Goal: Task Accomplishment & Management: Manage account settings

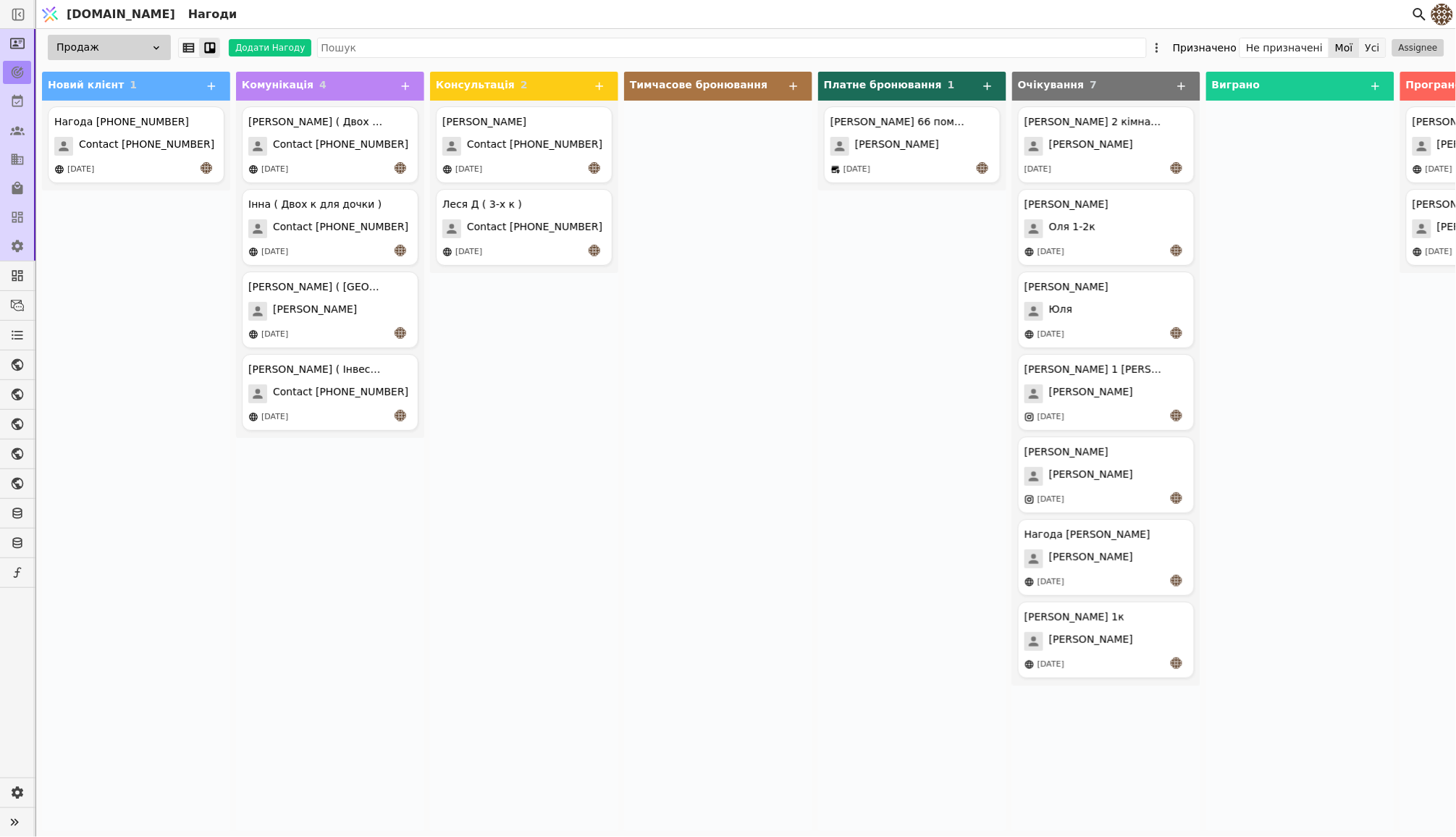
click at [1382, 46] on button "Усі" at bounding box center [1372, 47] width 26 height 20
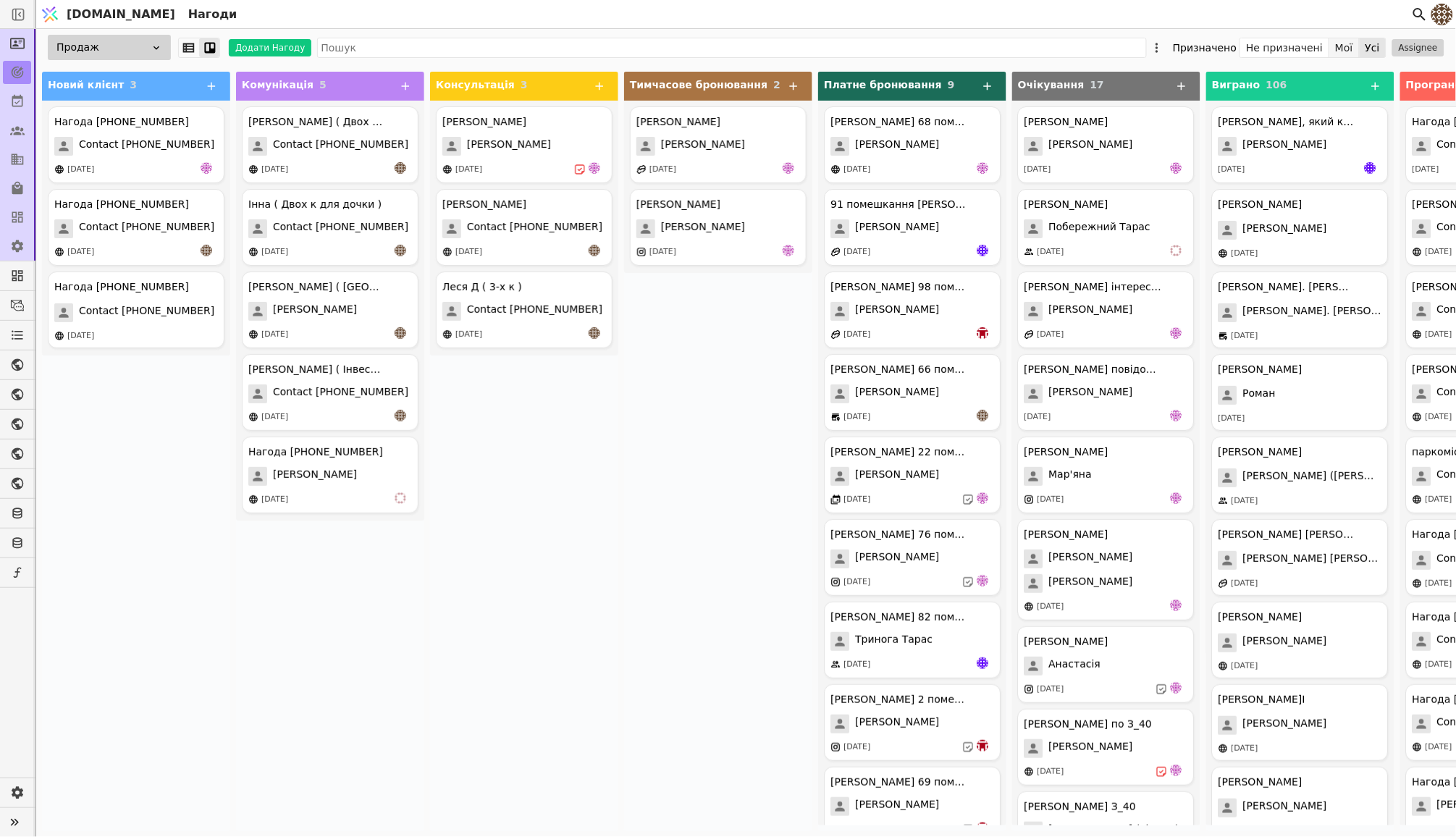
click at [1349, 48] on button "Мої" at bounding box center [1343, 47] width 30 height 20
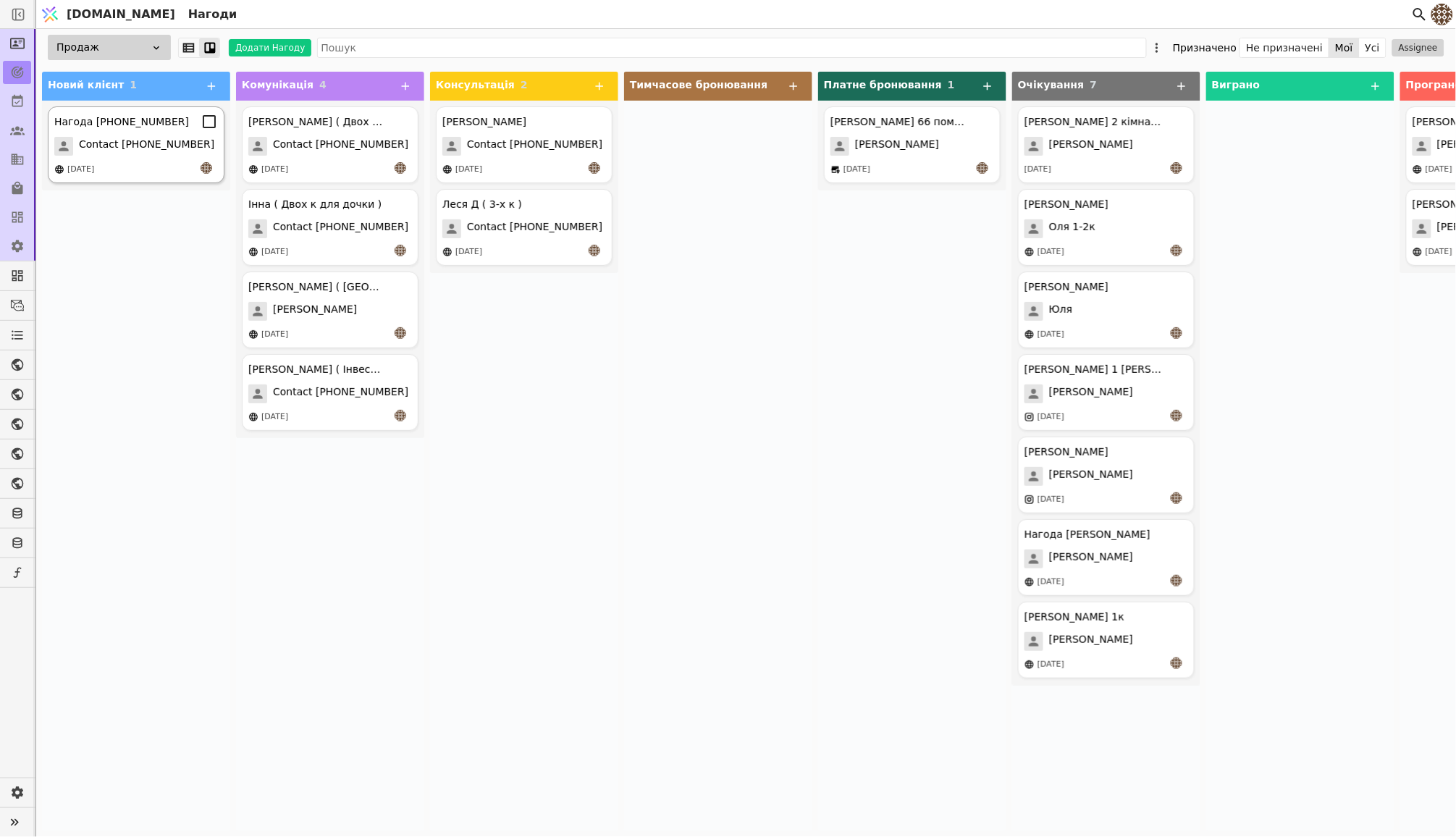
click at [172, 137] on span "Contact [PHONE_NUMBER]" at bounding box center [146, 146] width 136 height 19
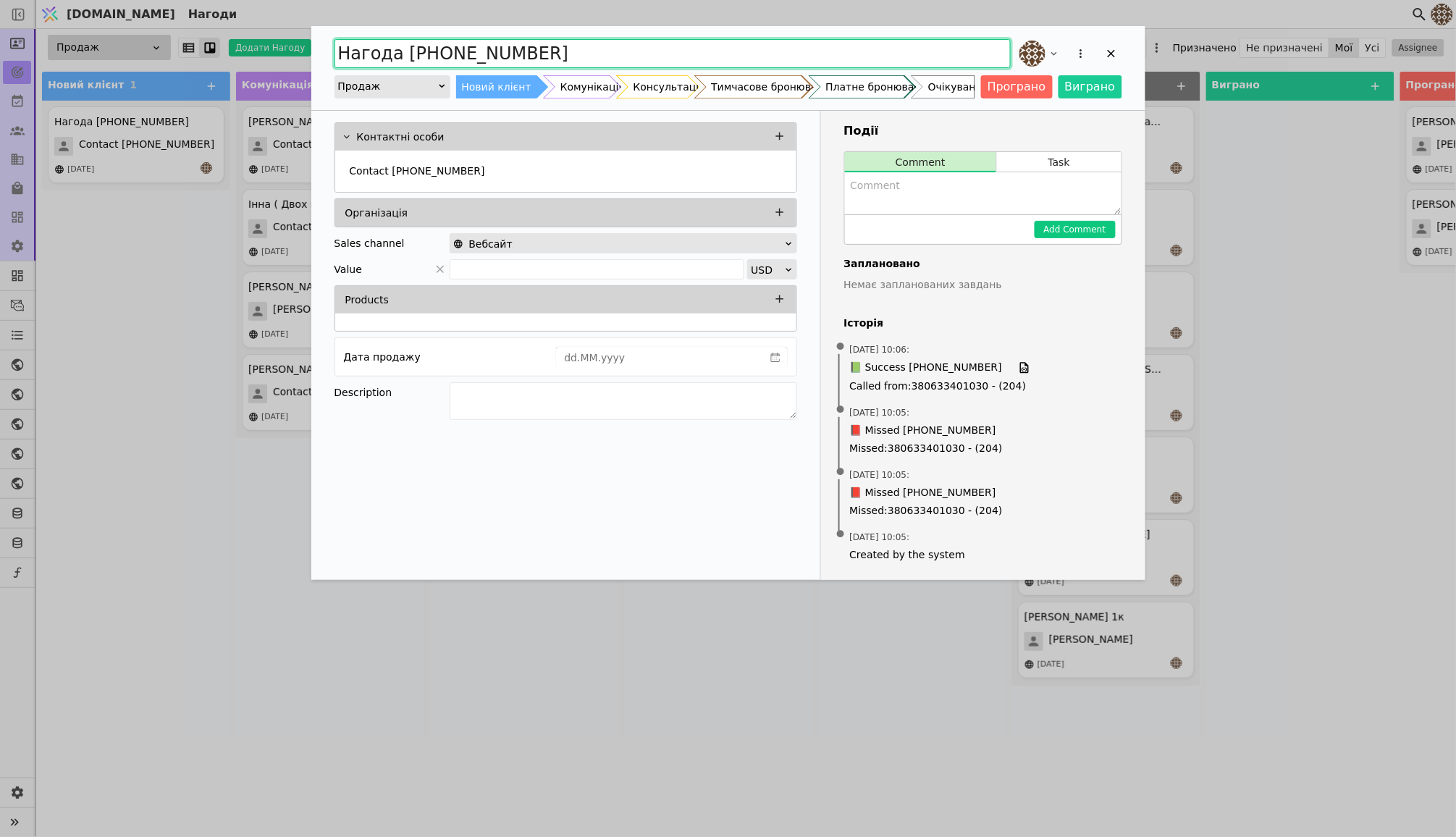
drag, startPoint x: 545, startPoint y: 48, endPoint x: 136, endPoint y: 48, distance: 409.0
click at [136, 48] on div "Нагода [PHONE_NUMBER] Продаж Новий клієнт Комунікація Консультація Тимчасове бр…" at bounding box center [728, 418] width 1456 height 837
type input "[PERSON_NAME] ( Інвестиція )"
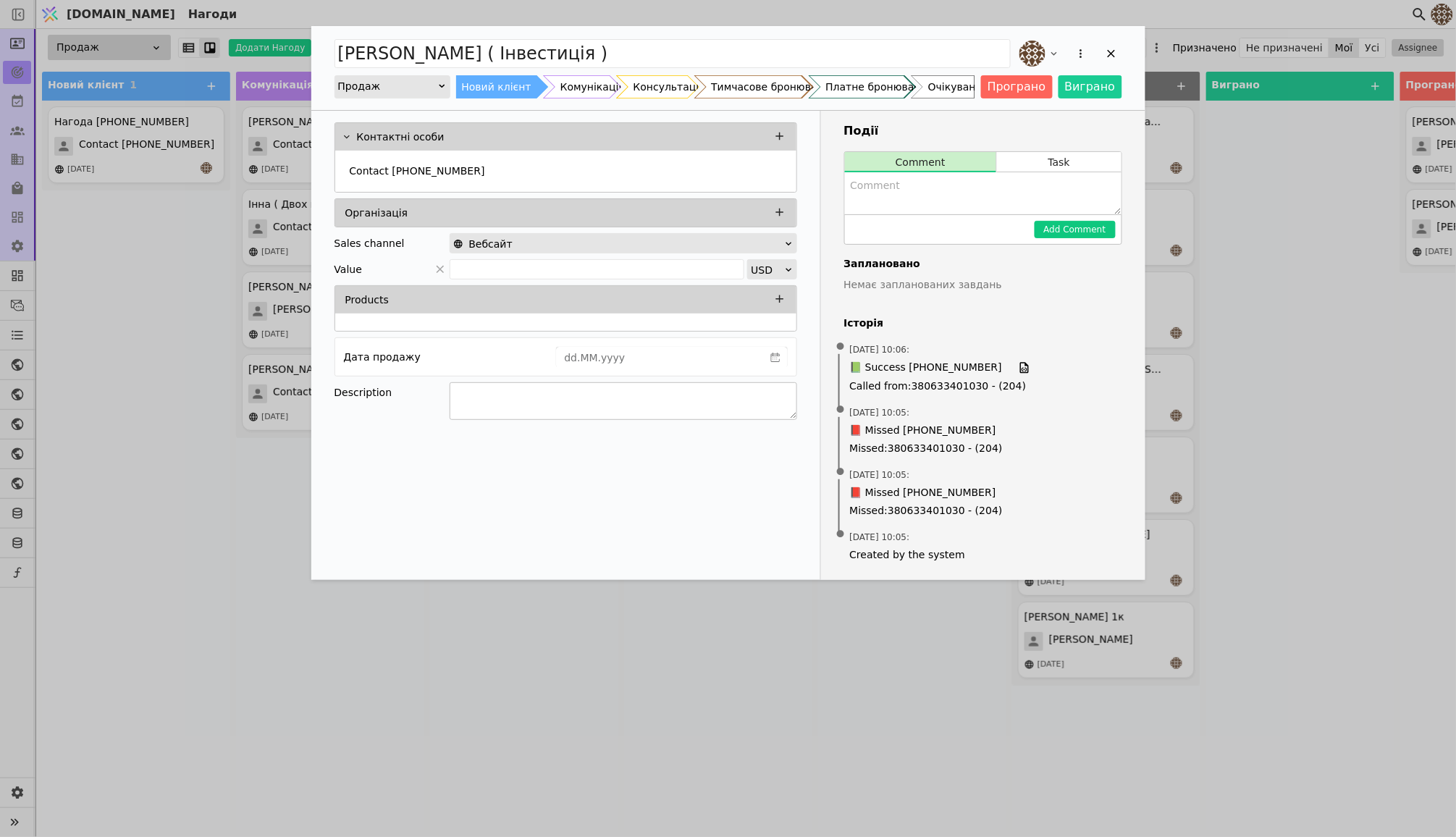
click at [554, 399] on textarea "Add Opportunity" at bounding box center [623, 400] width 347 height 37
type textarea "[PERSON_NAME]"
type textarea "Для Інвестиції"
click at [924, 182] on textarea "Add Opportunity" at bounding box center [983, 193] width 276 height 42
type textarea "Надіслав інформацію у телеграм ...."
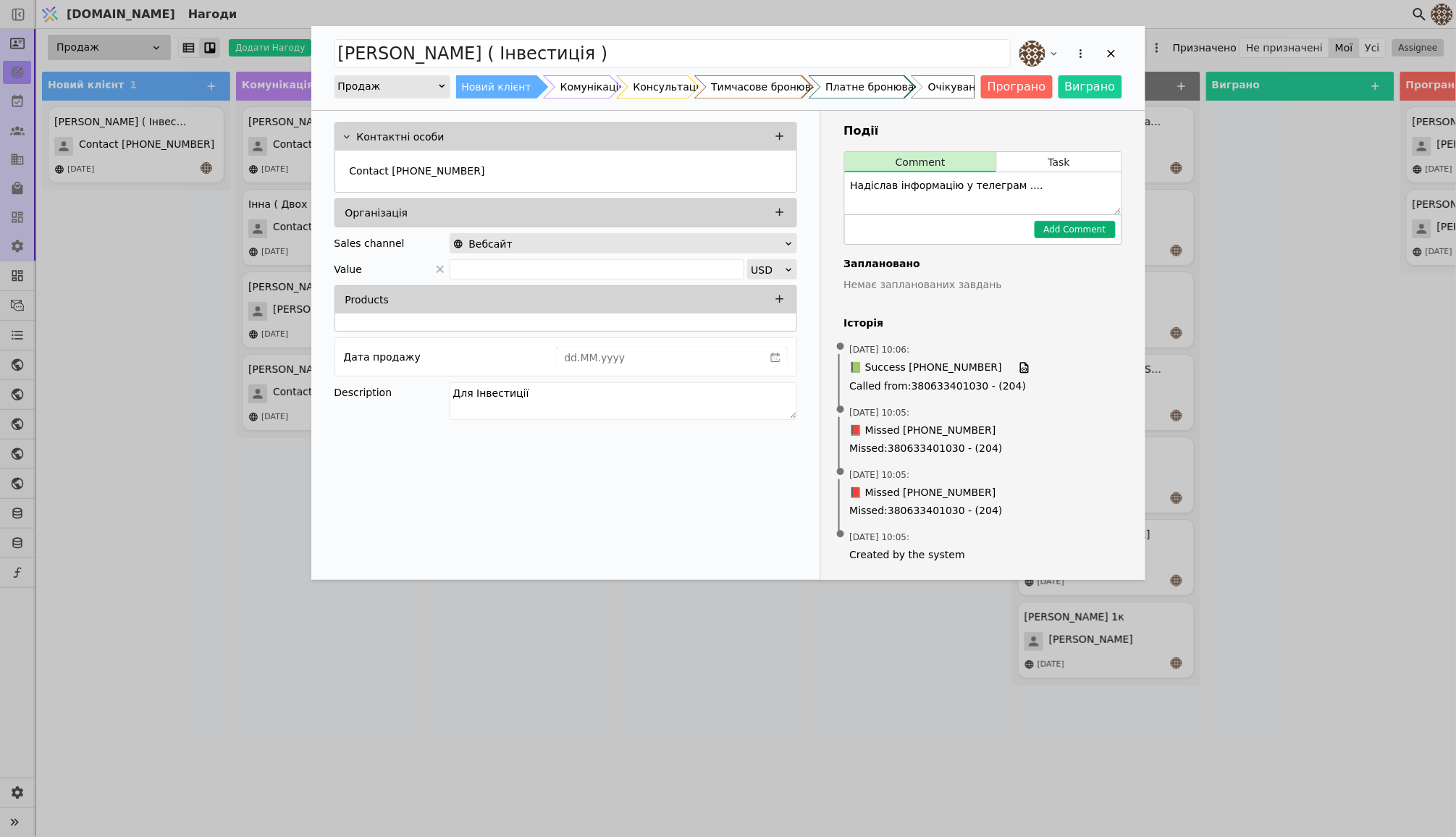
click at [1089, 234] on button "Add Comment" at bounding box center [1074, 229] width 81 height 17
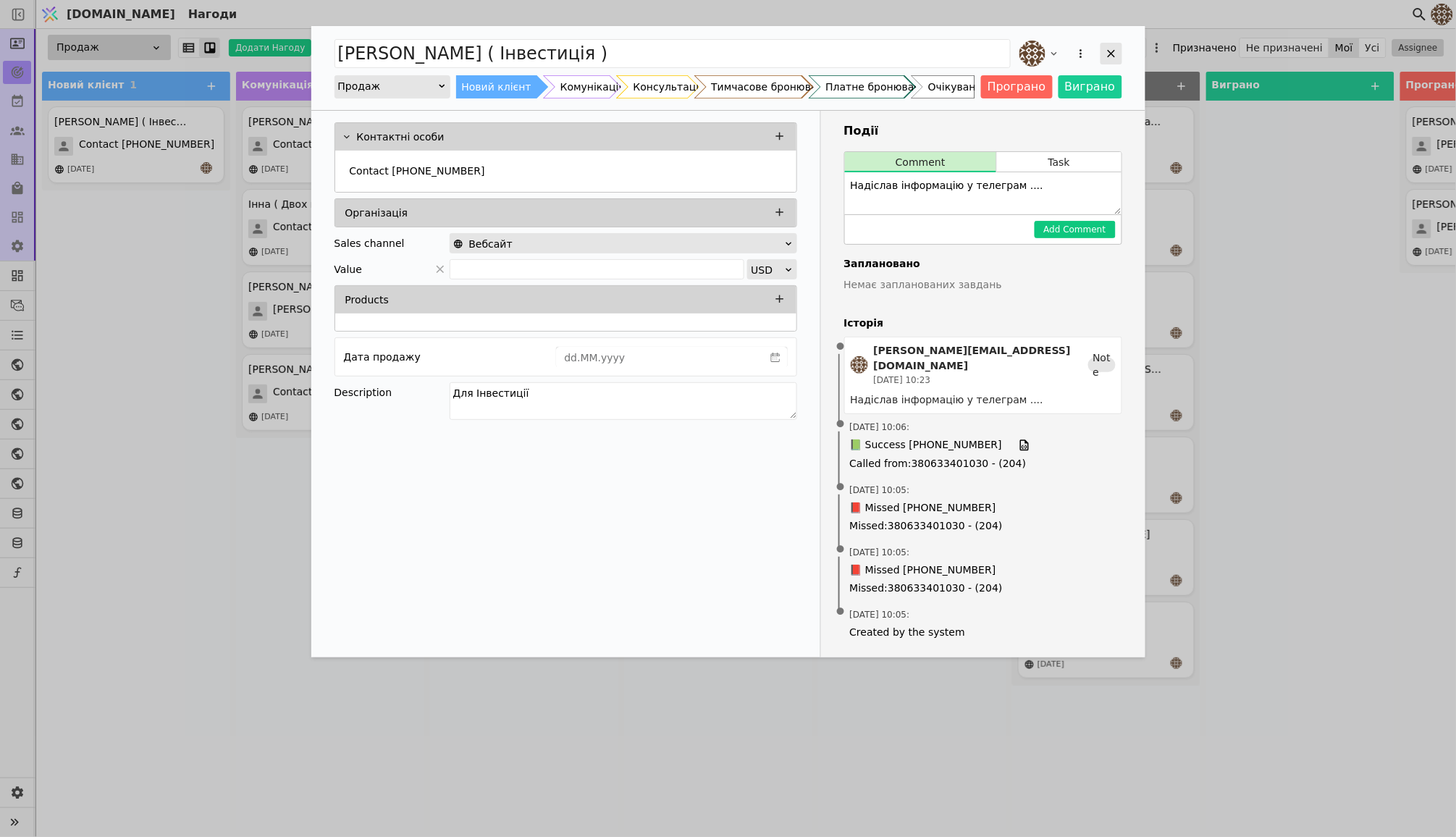
click at [1117, 52] on icon "Add Opportunity" at bounding box center [1111, 54] width 13 height 13
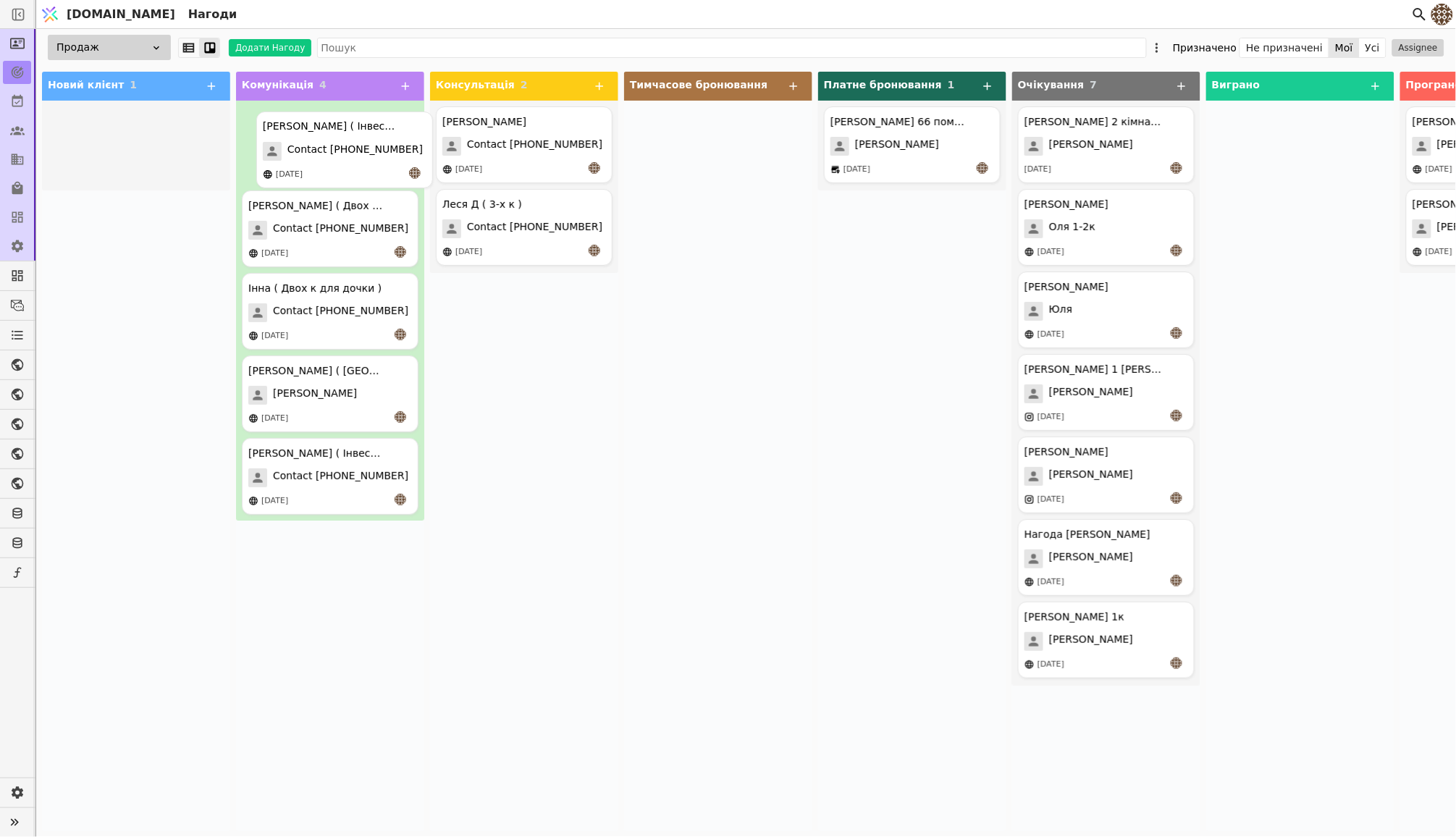
drag, startPoint x: 134, startPoint y: 136, endPoint x: 336, endPoint y: 141, distance: 202.1
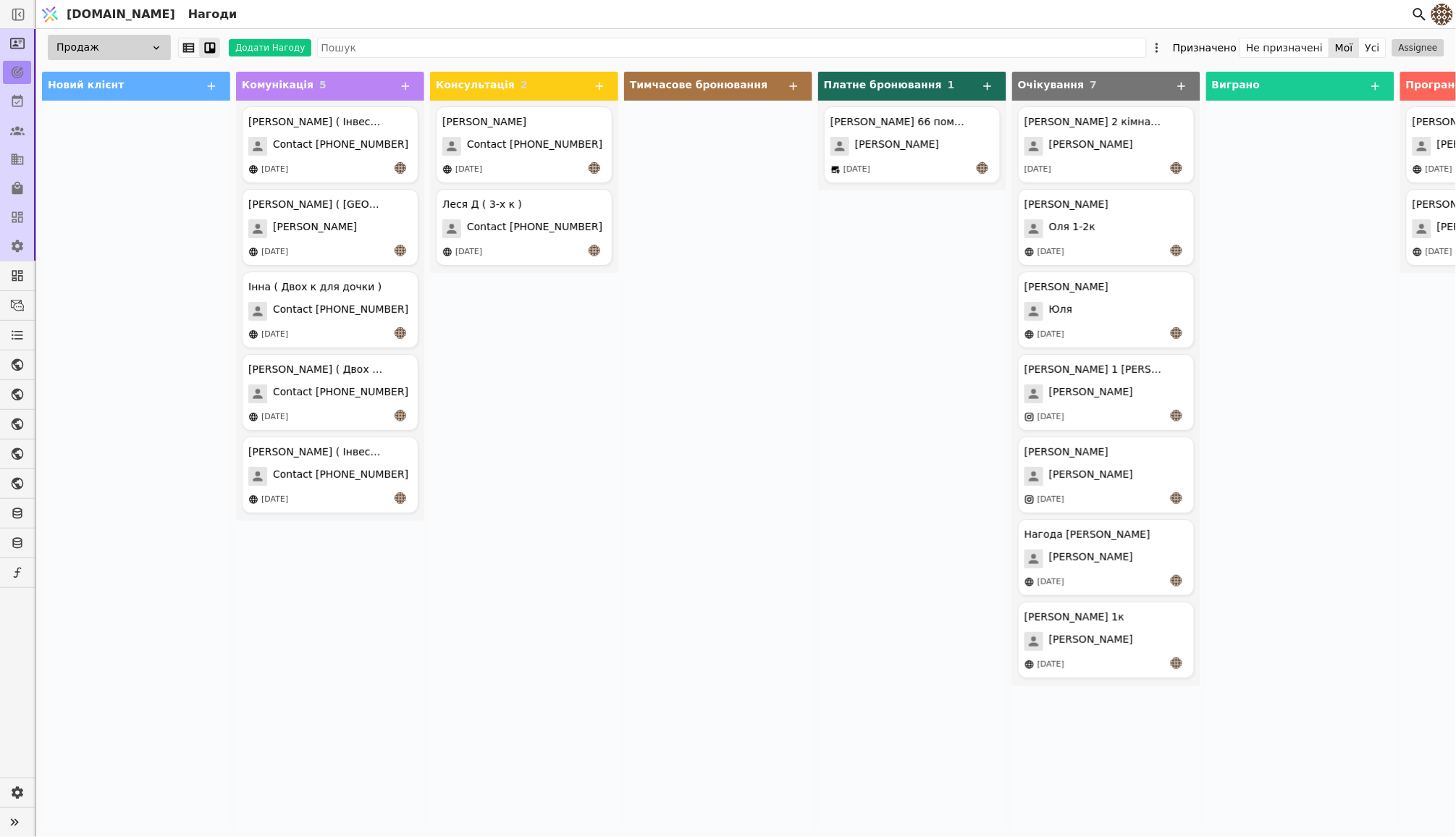
click at [1382, 35] on div "Продаж Додати Нагоду Призначено Не призначені Мої Усі Assignee" at bounding box center [746, 47] width 1420 height 37
click at [1381, 45] on button "Усі" at bounding box center [1372, 47] width 26 height 20
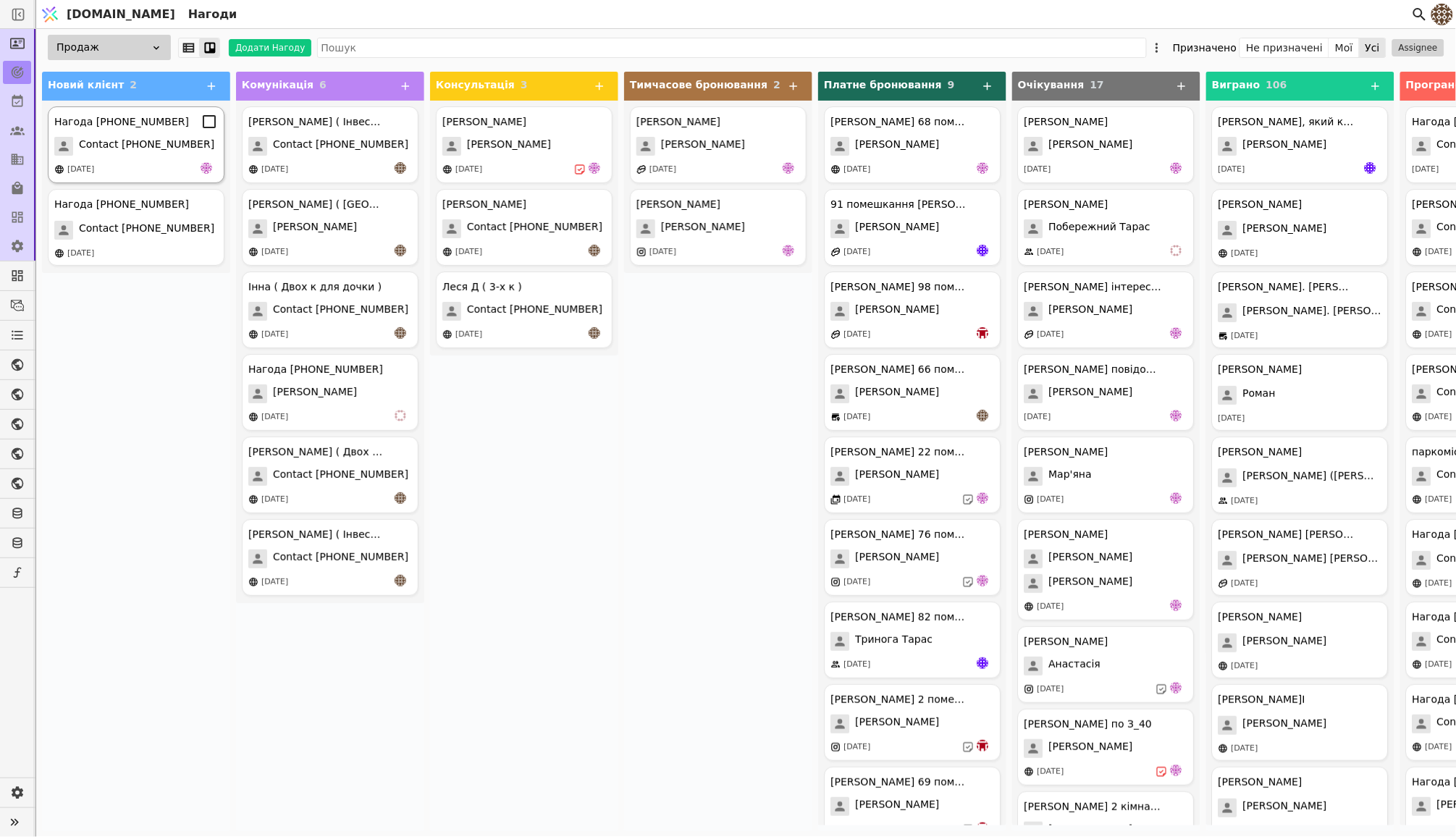
click at [156, 136] on span "Contact [PHONE_NUMBER]" at bounding box center [146, 146] width 136 height 19
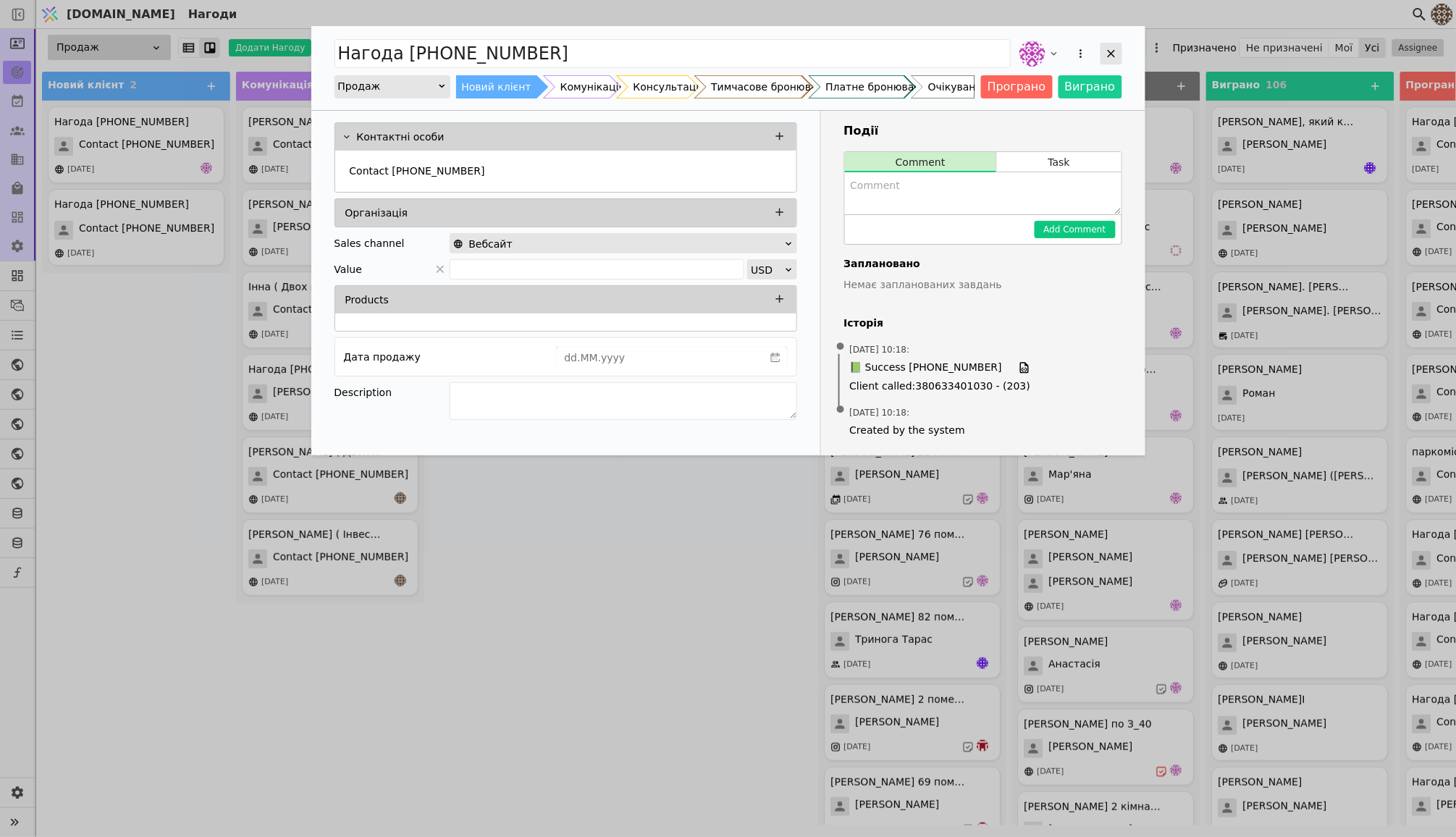
click at [1120, 55] on div "Add Opportunity" at bounding box center [1111, 54] width 22 height 22
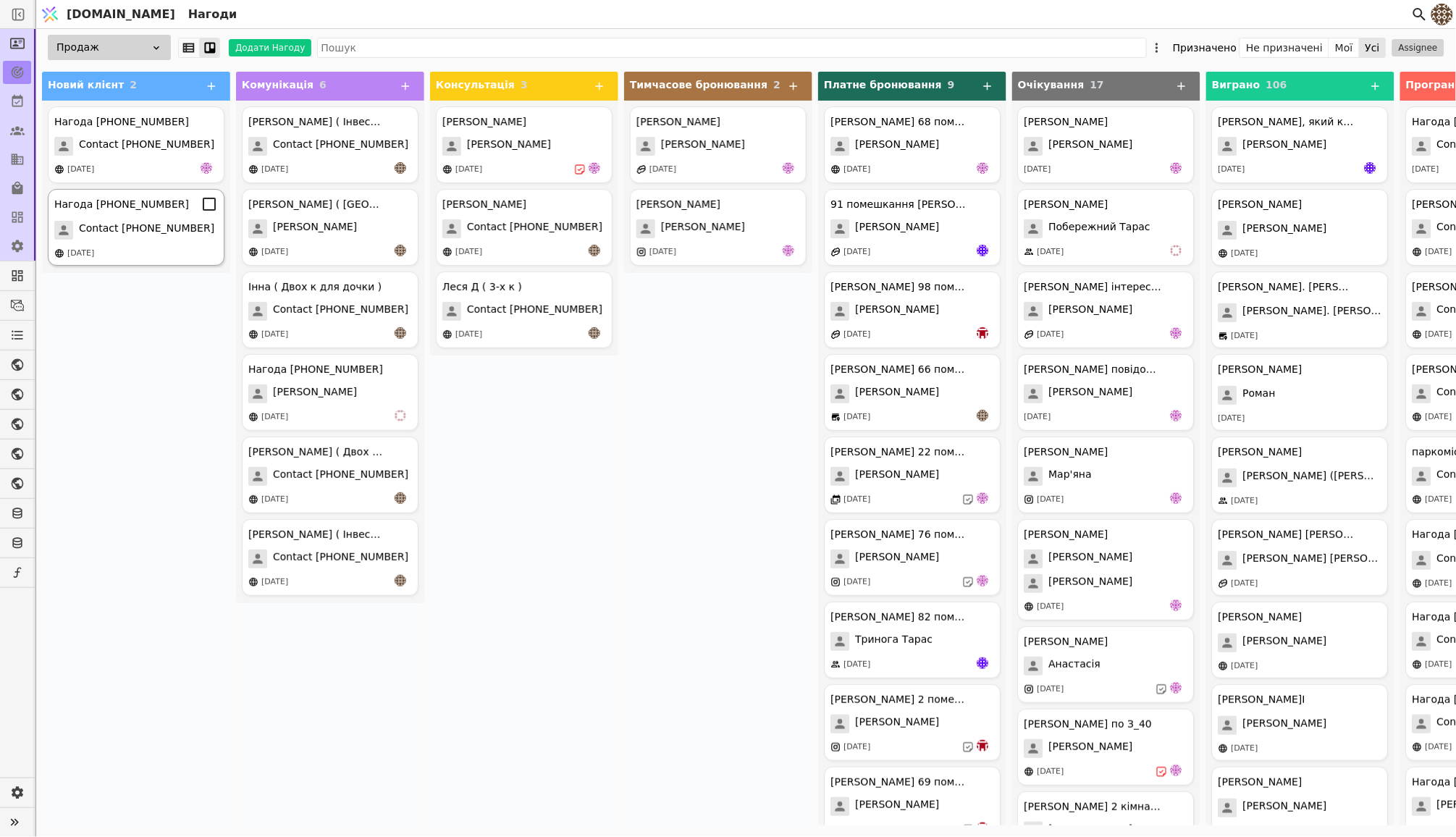
click at [134, 228] on span "Contact [PHONE_NUMBER]" at bounding box center [146, 230] width 136 height 19
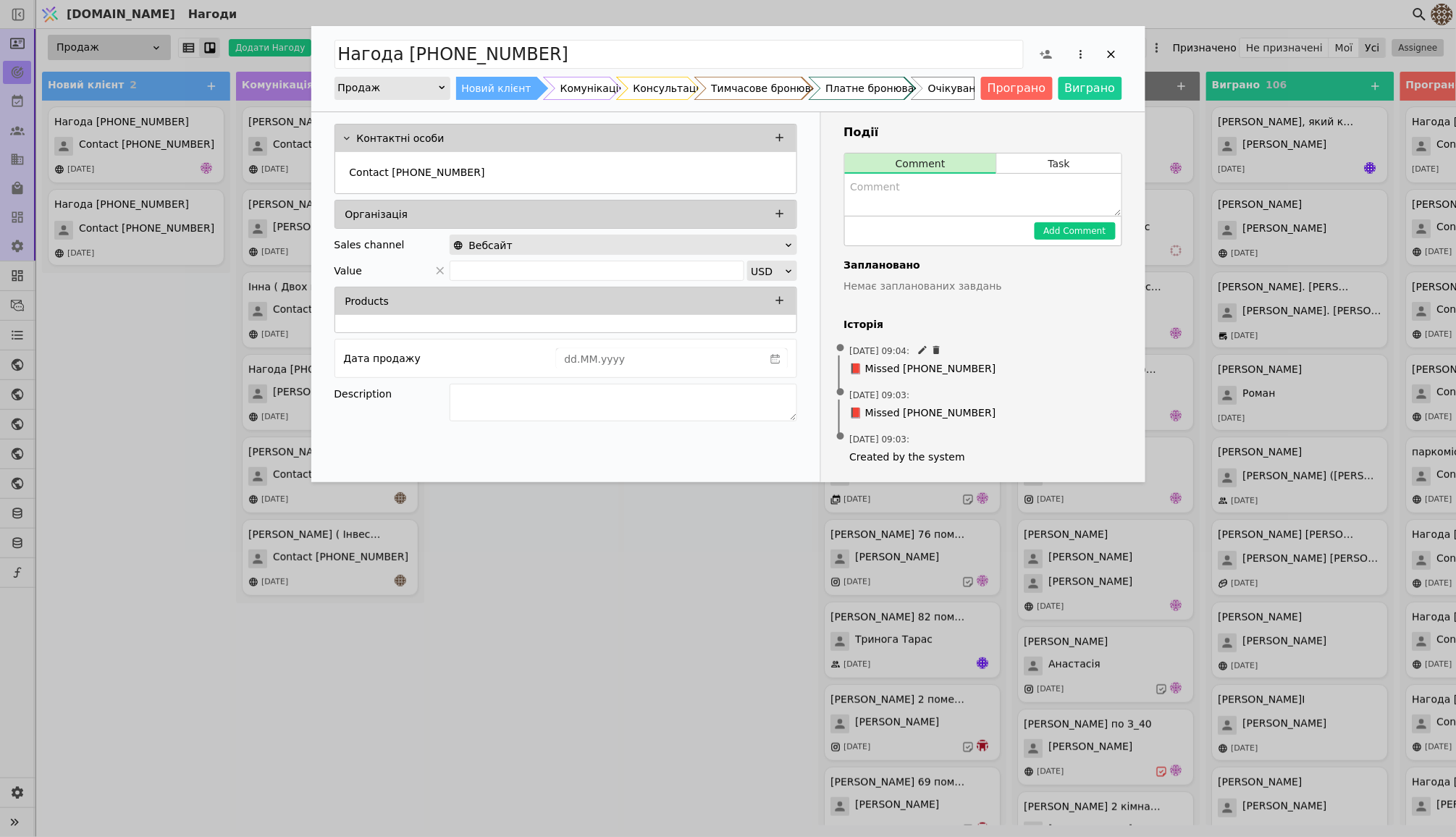
click at [935, 357] on div "[DATE] 09:04 : 📕 Missed [PHONE_NUMBER]" at bounding box center [983, 360] width 278 height 45
click at [1109, 50] on icon "Add Opportunity" at bounding box center [1111, 55] width 13 height 13
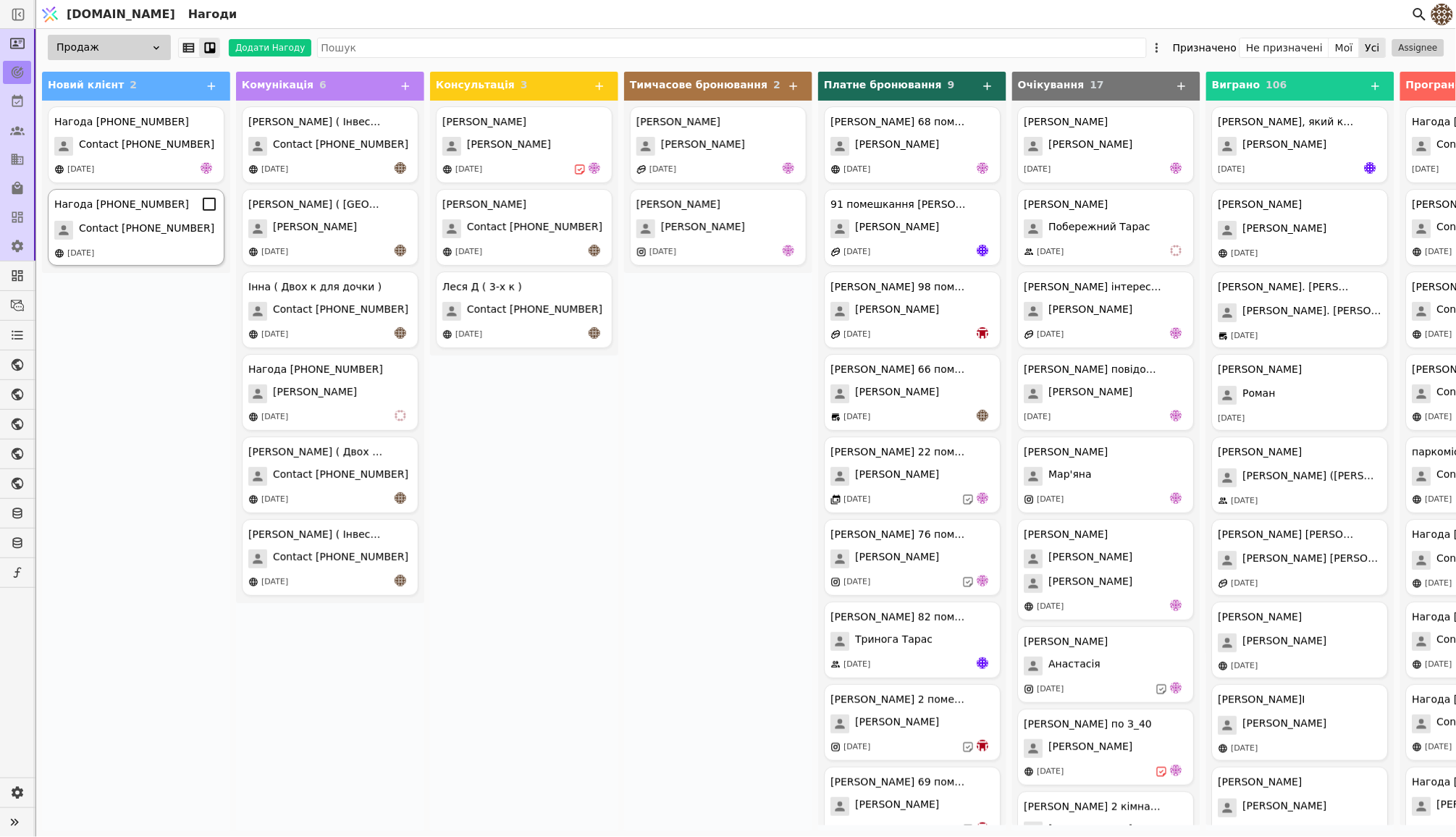
click at [211, 208] on icon at bounding box center [209, 204] width 13 height 13
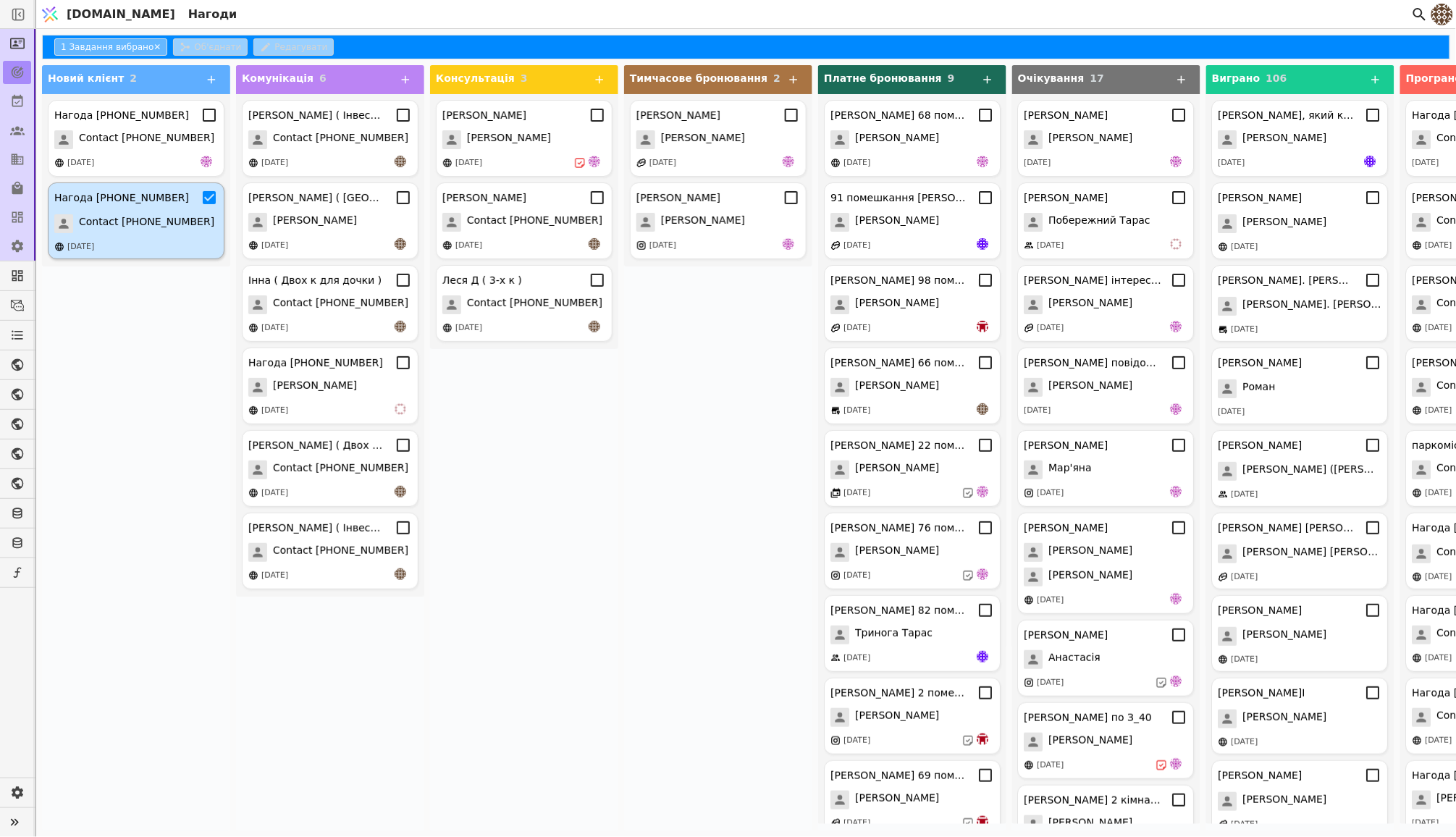
click at [158, 200] on div "Нагода [PHONE_NUMBER]" at bounding box center [122, 197] width 135 height 15
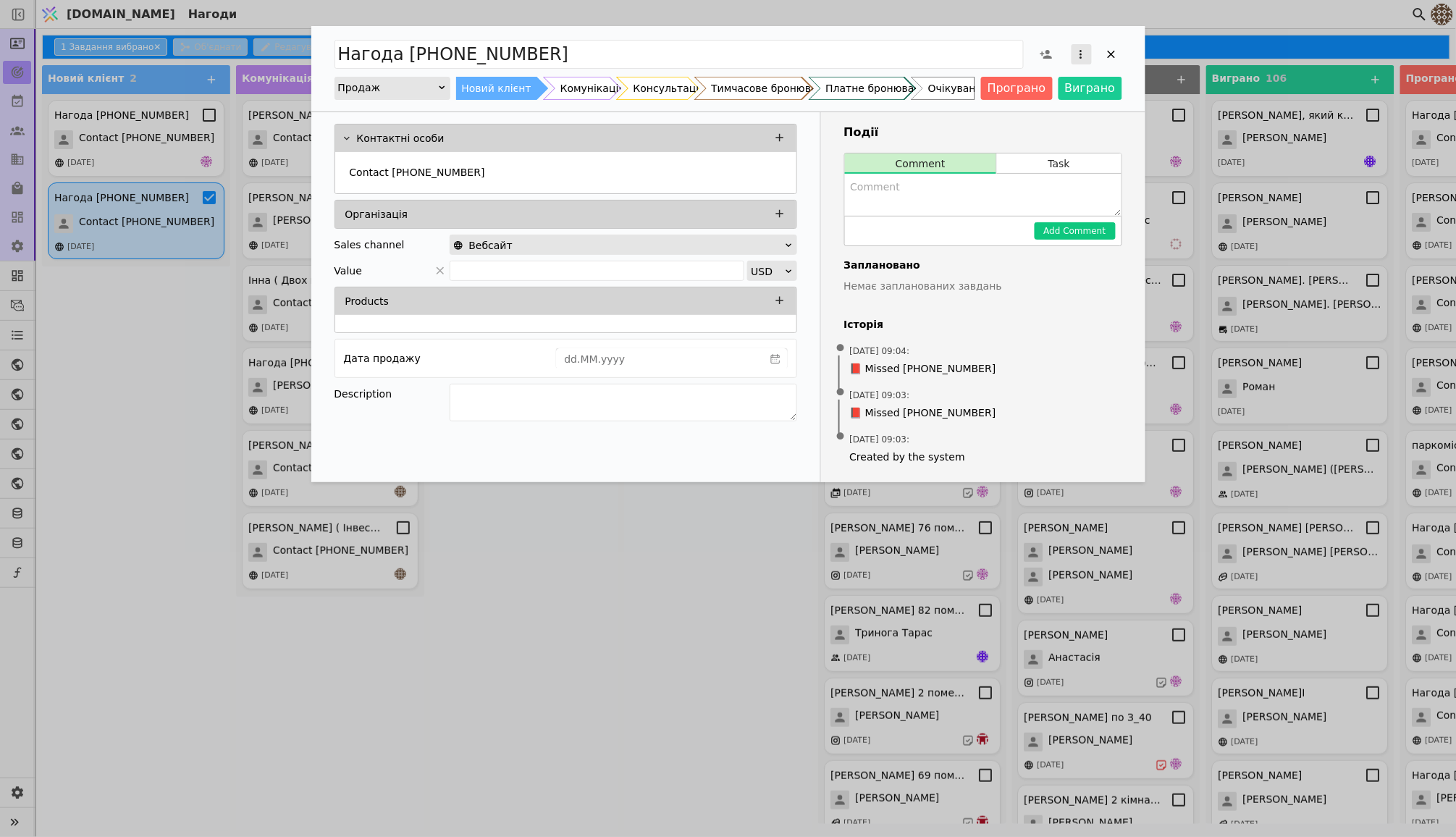
click at [1079, 55] on icon "Add Opportunity" at bounding box center [1080, 55] width 13 height 13
click at [981, 94] on div "Видалити" at bounding box center [1004, 101] width 166 height 20
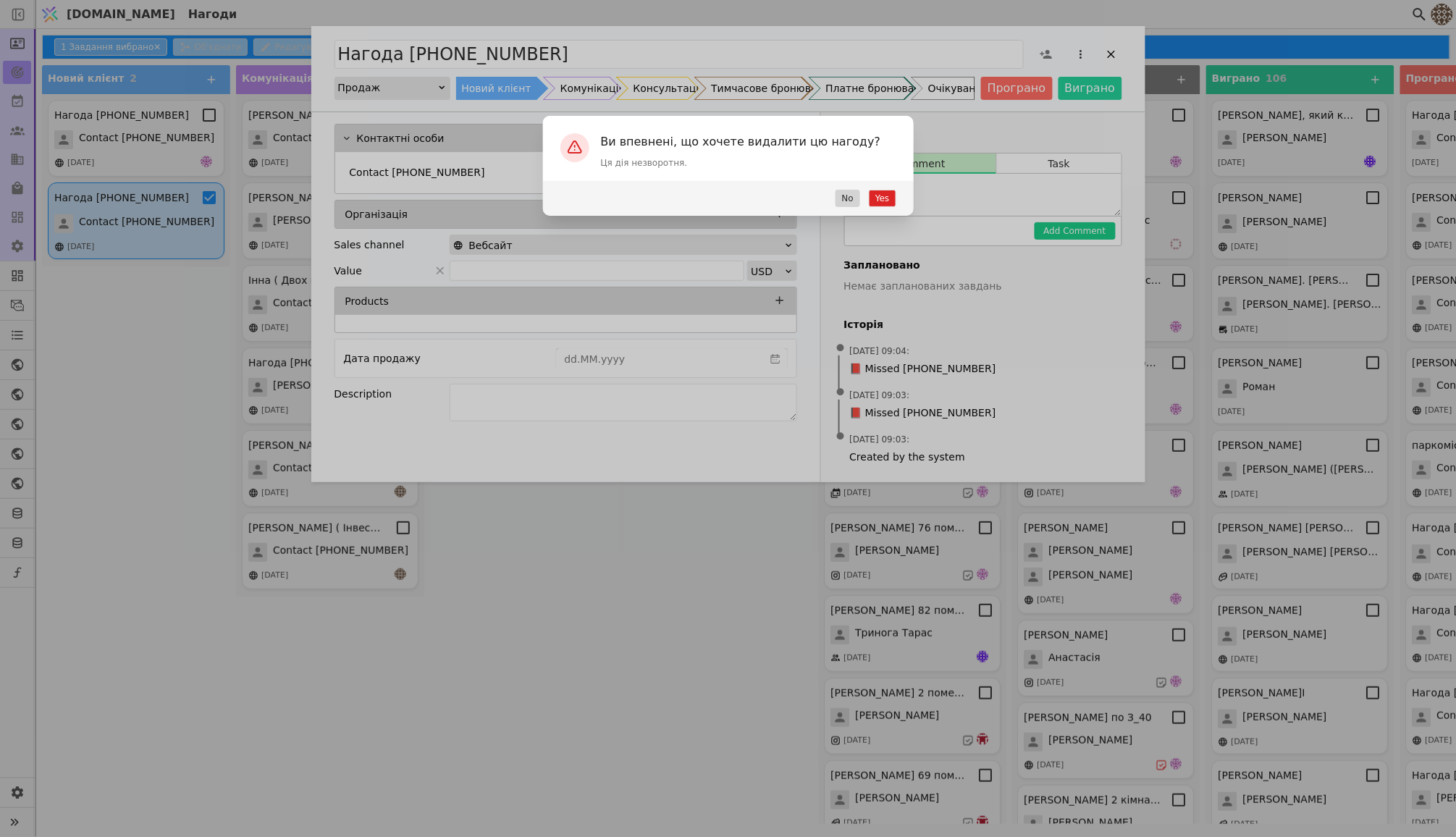
click at [884, 201] on button "Yes" at bounding box center [881, 198] width 26 height 17
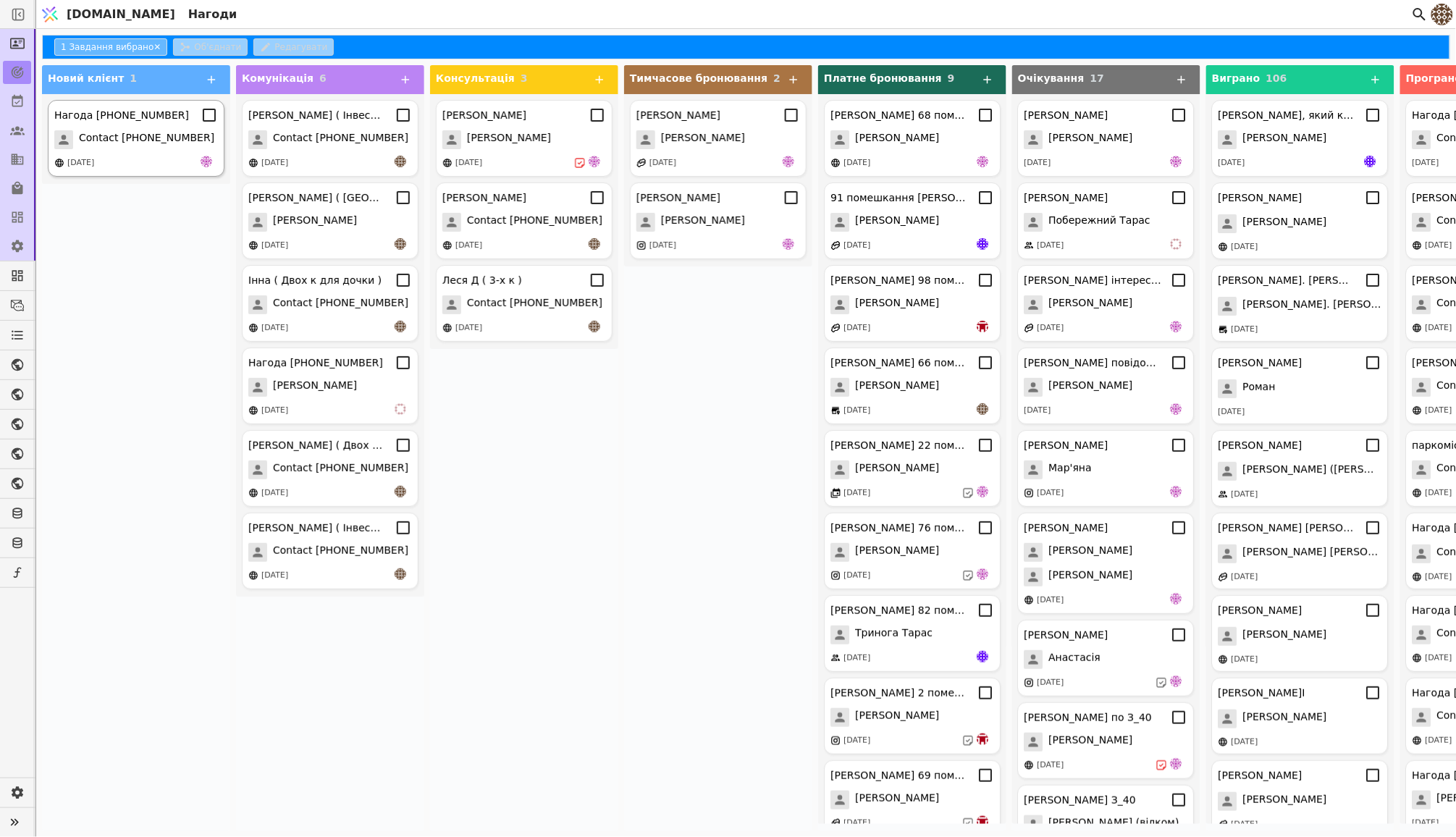
click at [160, 123] on div "Нагода [PHONE_NUMBER]" at bounding box center [136, 115] width 164 height 17
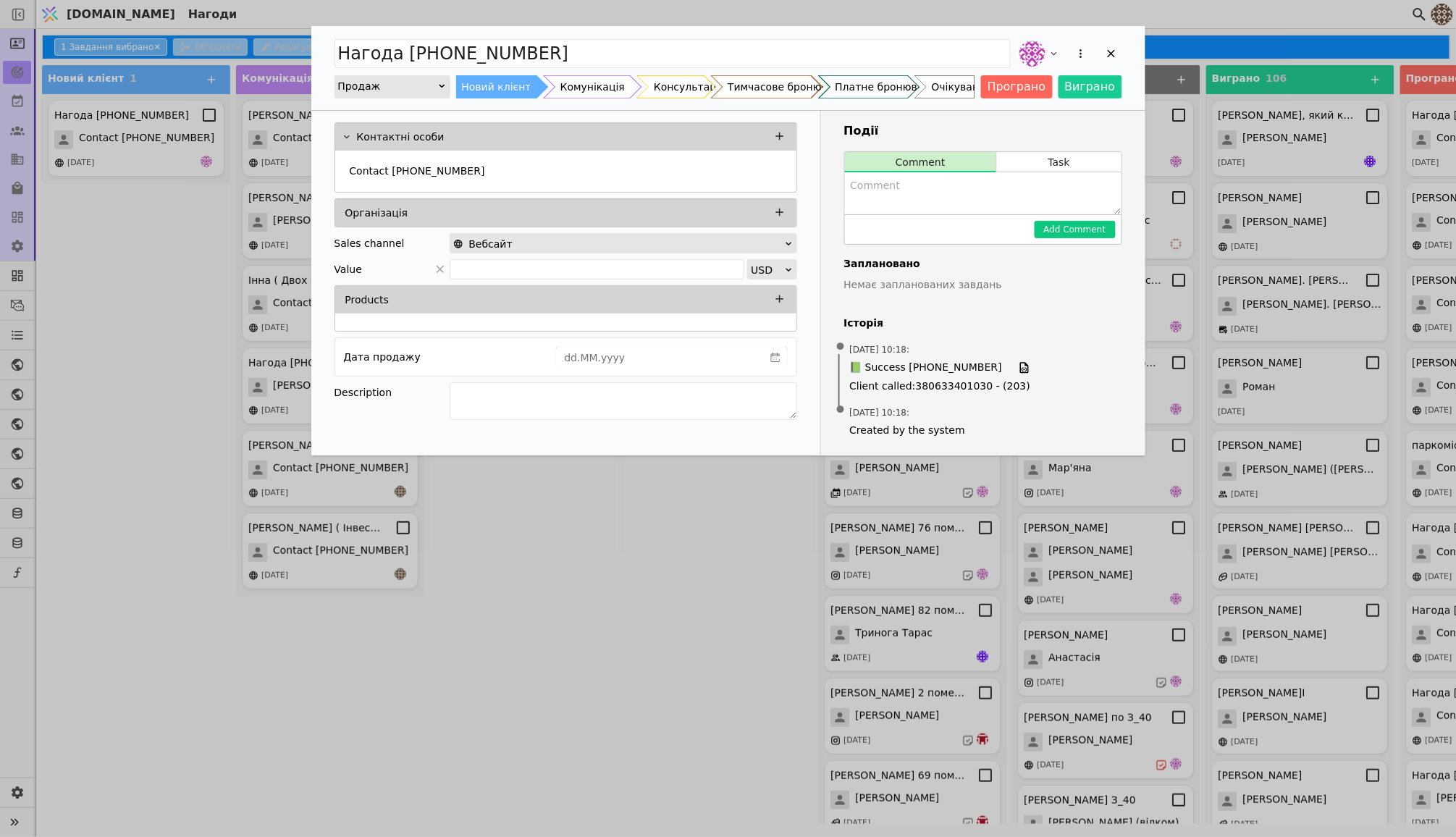
click at [560, 89] on div "Комунікація" at bounding box center [592, 86] width 65 height 23
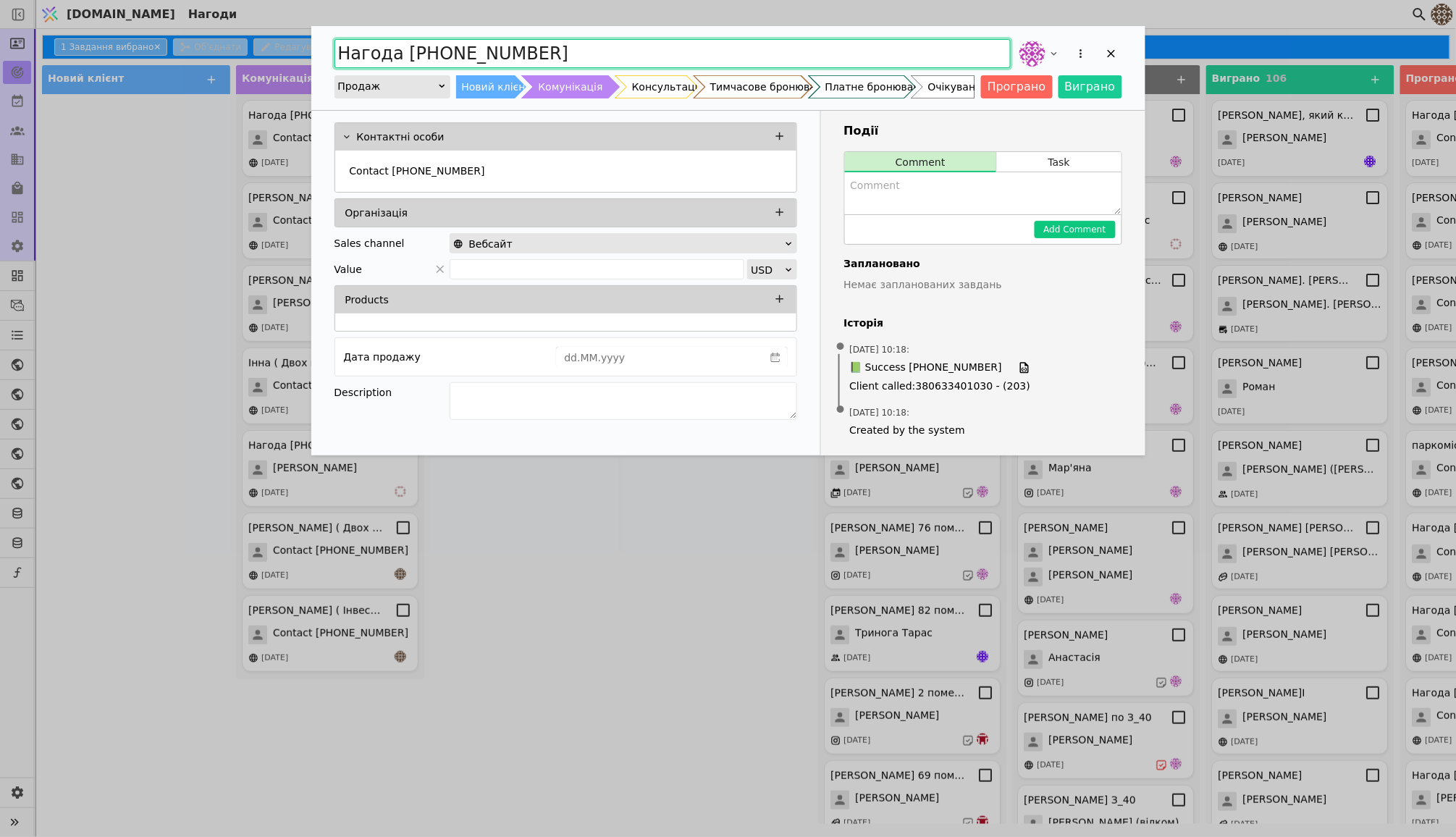
drag, startPoint x: 567, startPoint y: 52, endPoint x: 97, endPoint y: 52, distance: 470.0
click at [97, 52] on div "Нагода [PHONE_NUMBER] Продаж Новий клієнт Комунікація Консультація Тимчасове бр…" at bounding box center [728, 418] width 1456 height 837
type input "Жіночка 1к 42к2"
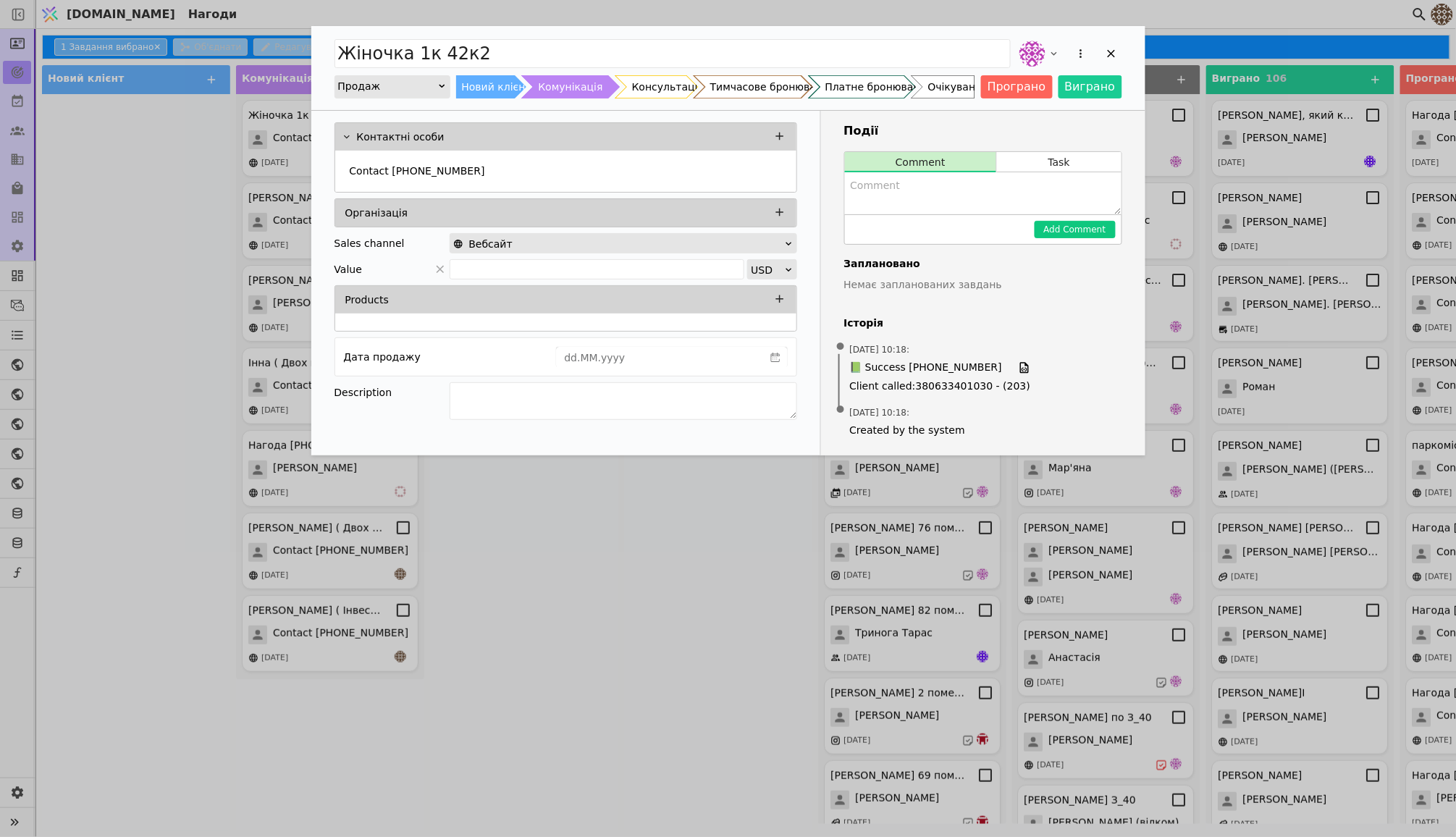
click at [911, 215] on div "Add Comment" at bounding box center [983, 229] width 276 height 30
click at [911, 208] on textarea "Add Opportunity" at bounding box center [983, 193] width 276 height 42
type textarea "Надіслав інформацію у телеграм..."
click at [533, 397] on textarea "Add Opportunity" at bounding box center [623, 400] width 347 height 37
type textarea """
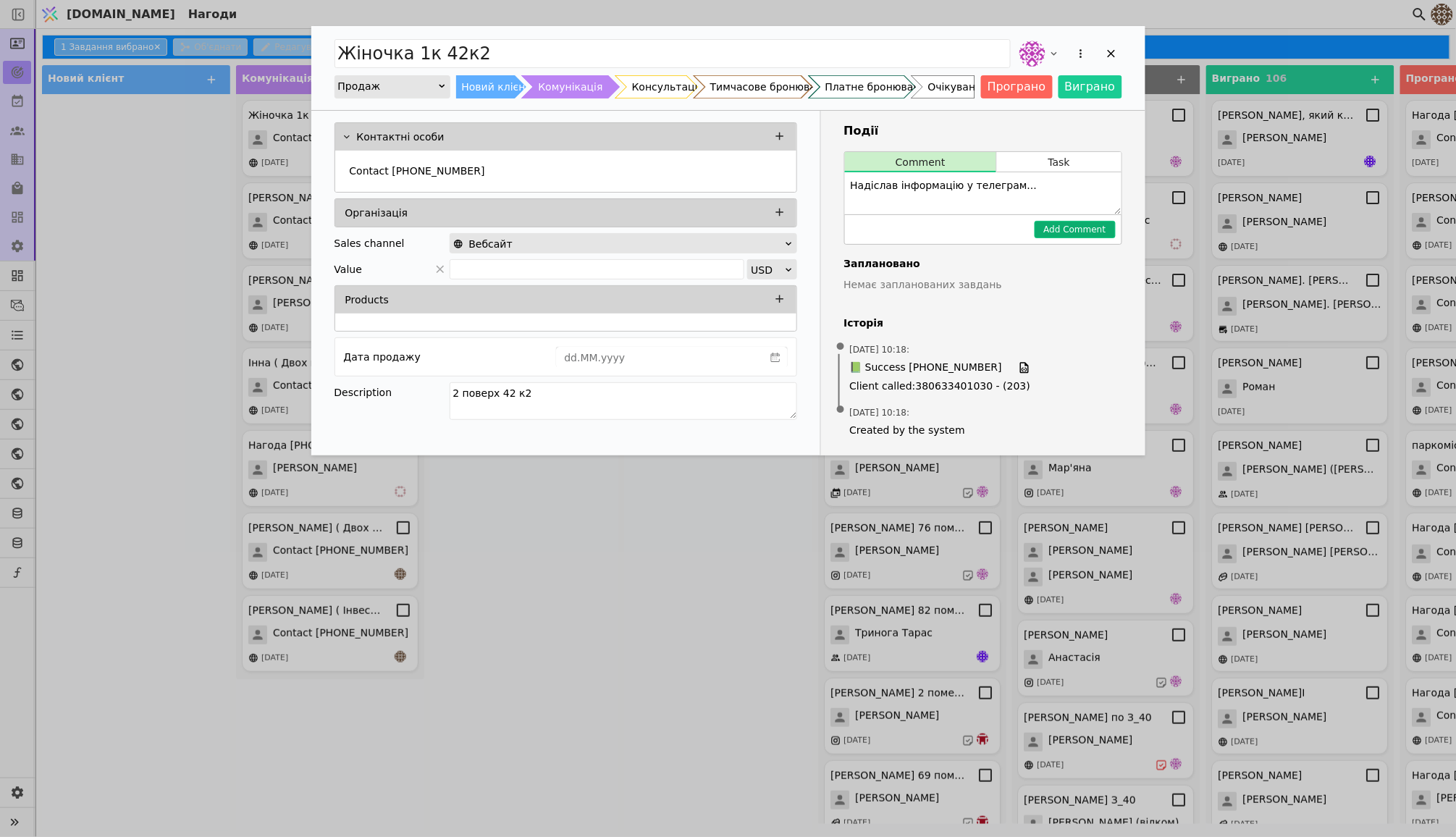
type textarea "2 поверх 42 к2"
click at [1077, 226] on button "Add Comment" at bounding box center [1074, 229] width 81 height 17
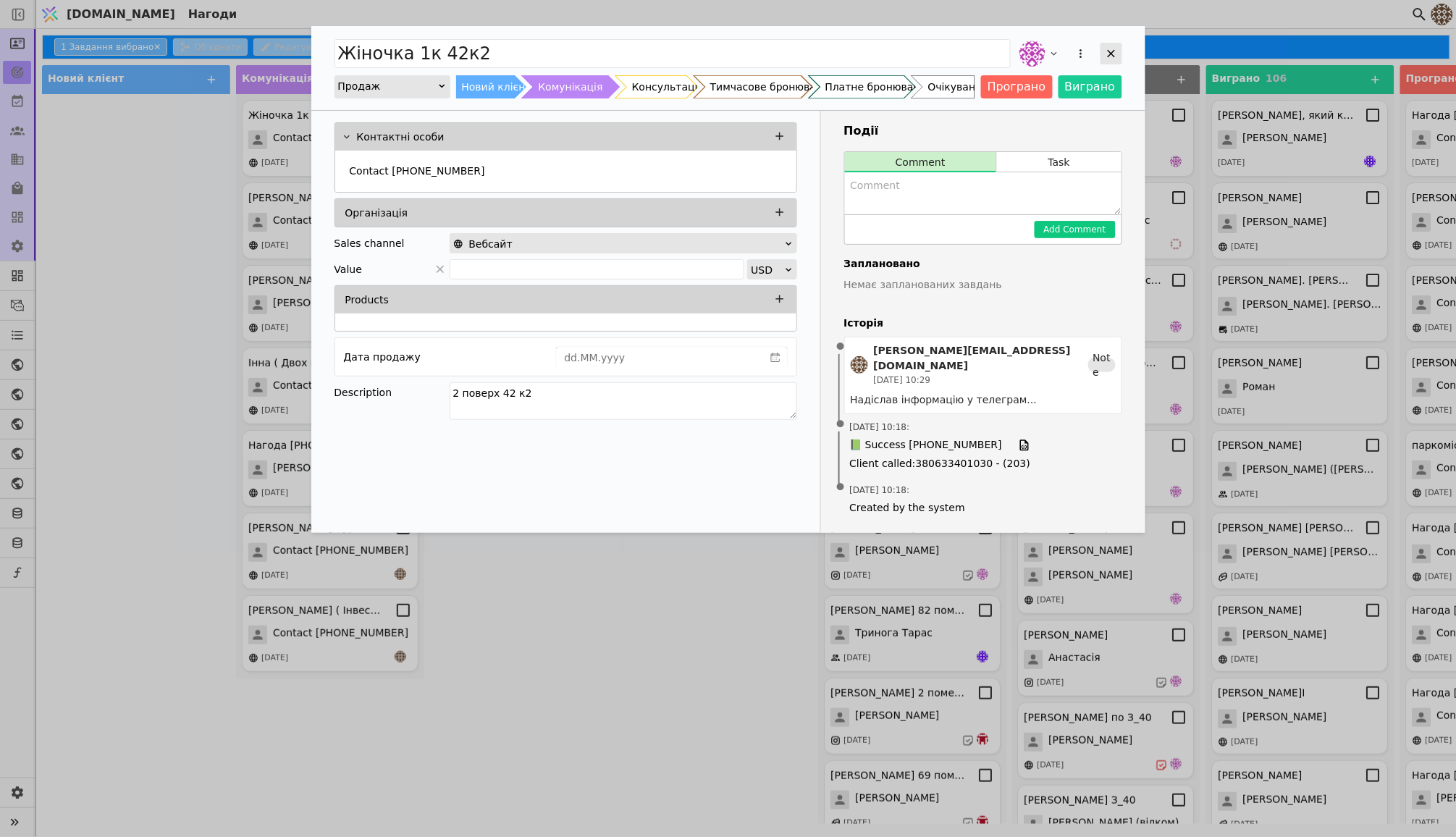
click at [1109, 52] on icon "Add Opportunity" at bounding box center [1111, 54] width 13 height 13
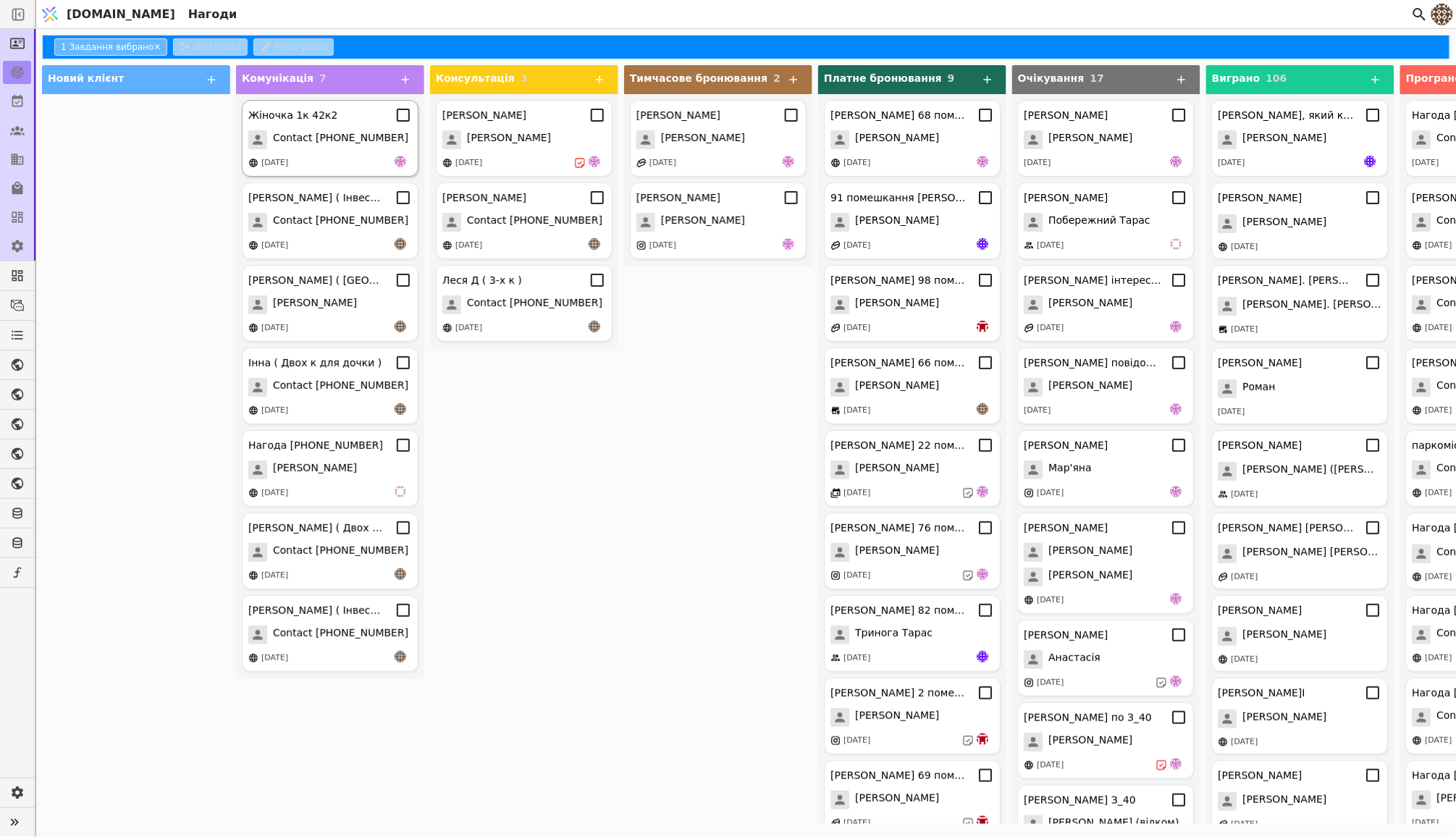
click at [360, 121] on div "Жіночка 1к 42к2" at bounding box center [330, 115] width 164 height 17
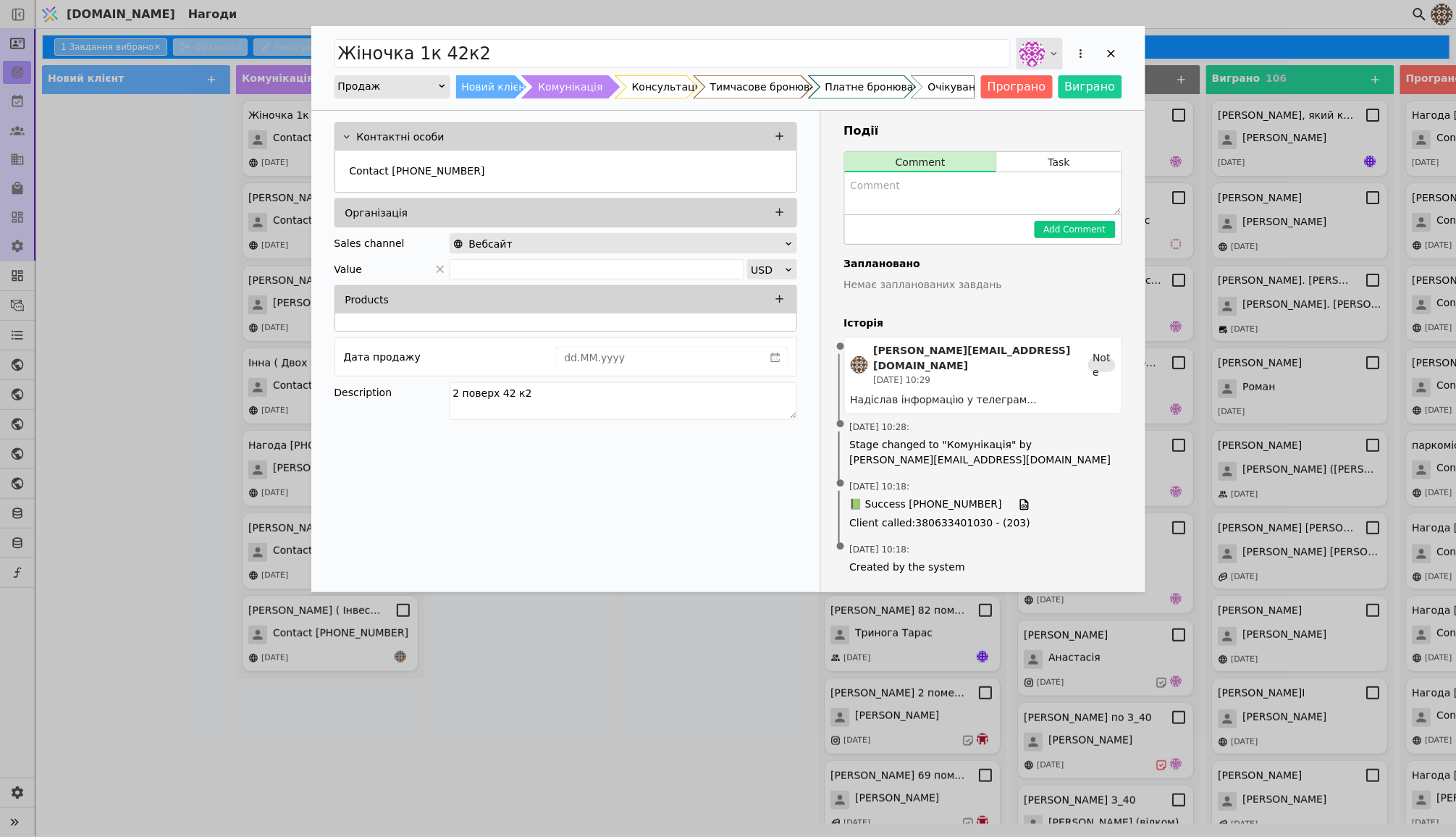
click at [1049, 58] on icon "Add Opportunity" at bounding box center [1054, 54] width 12 height 12
click at [1091, 34] on div "Жіночка 1к 42к2 Продаж Новий клієнт Комунікація Консультація Тимчасове бронюван…" at bounding box center [728, 68] width 834 height 84
click at [1111, 55] on icon "Add Opportunity" at bounding box center [1111, 54] width 13 height 13
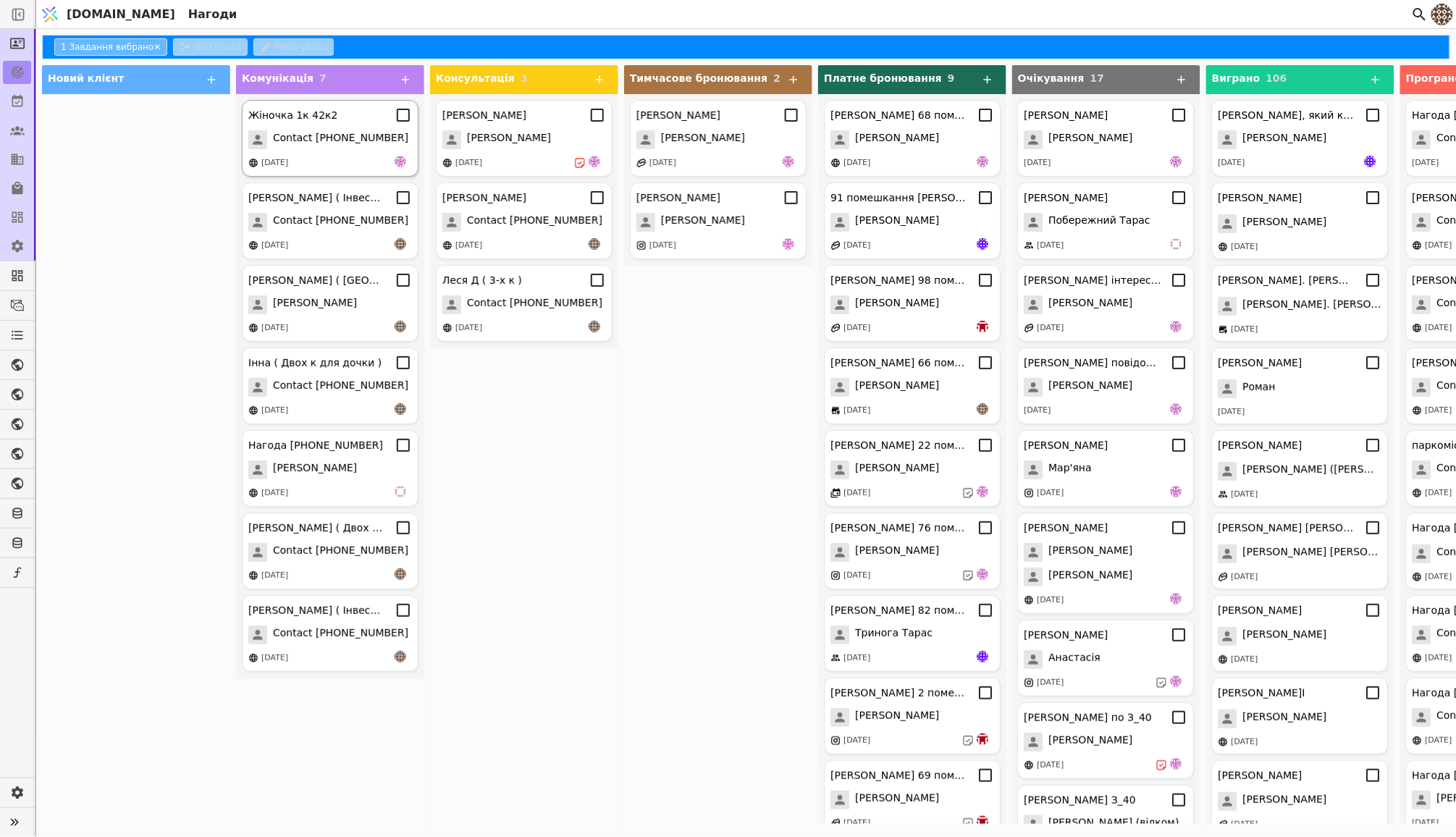
click at [338, 141] on span "Contact [PHONE_NUMBER]" at bounding box center [340, 139] width 136 height 19
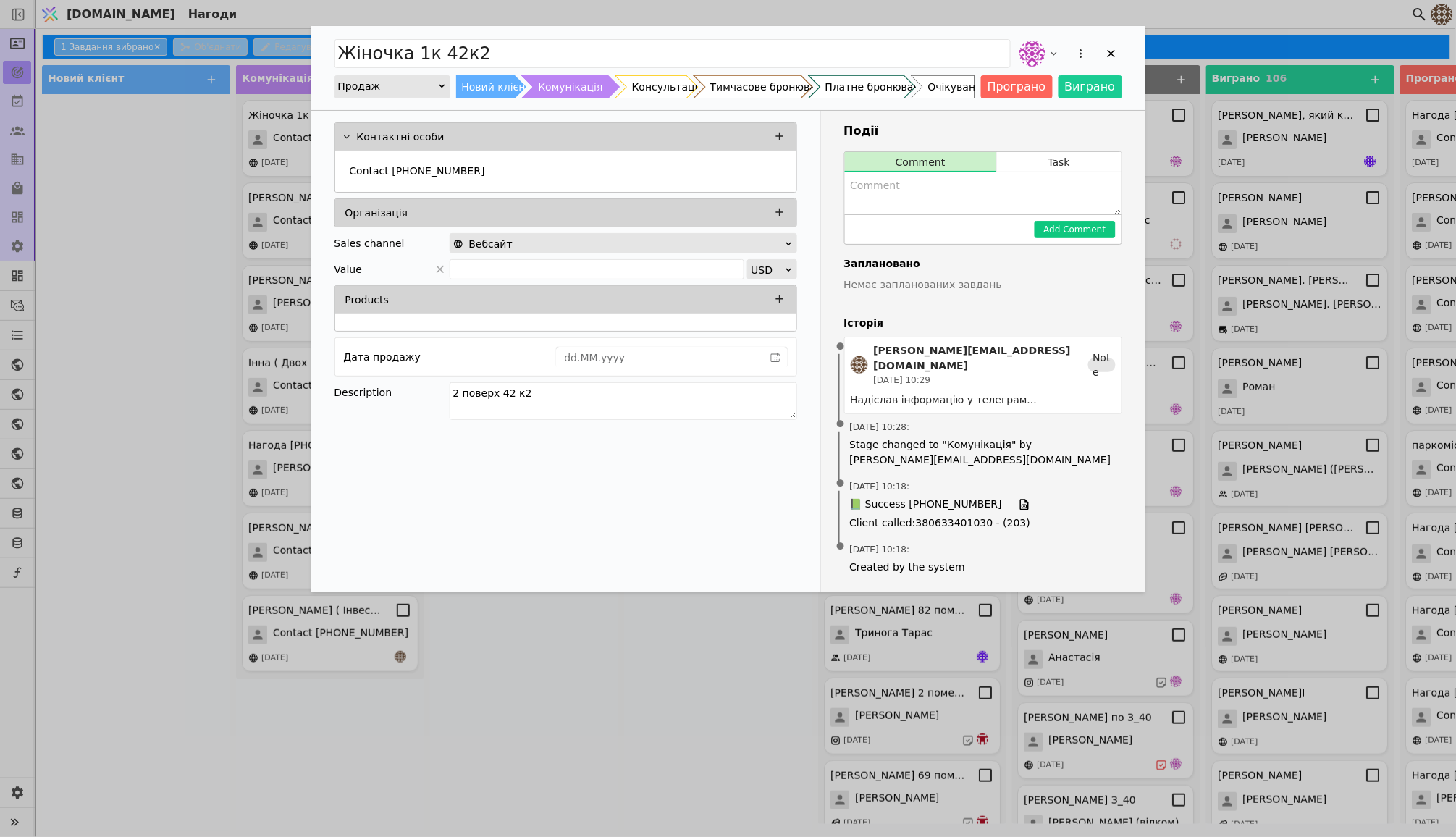
click at [878, 187] on textarea "Add Opportunity" at bounding box center [983, 193] width 276 height 42
type textarea "Телаграм і [PERSON_NAME] відсутній, набрати у середу поцікавитись чи обдумали п…"
click at [1069, 227] on button "Add Comment" at bounding box center [1074, 229] width 81 height 17
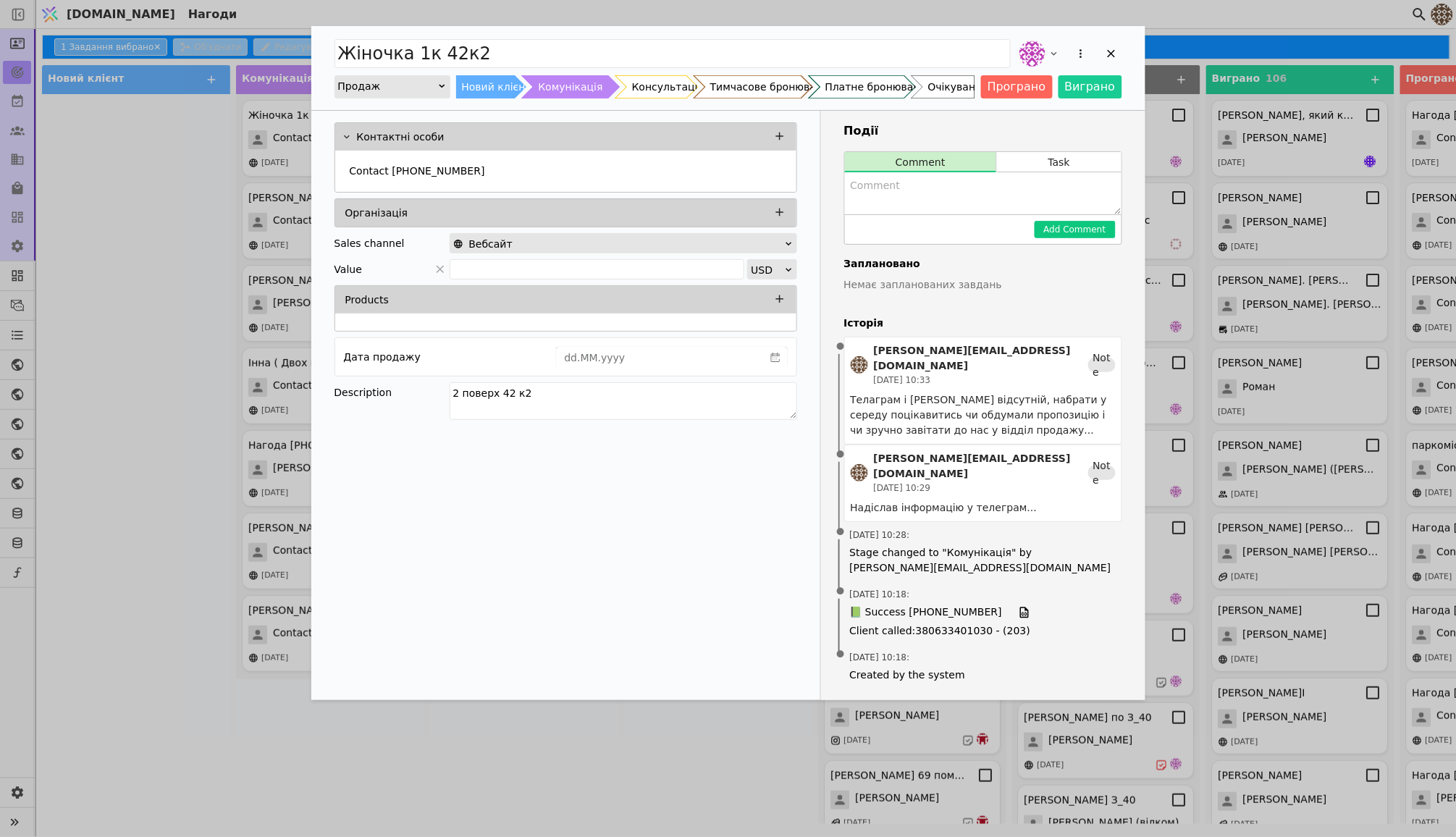
scroll to position [0, 0]
click at [1110, 60] on div "Add Opportunity" at bounding box center [1111, 54] width 22 height 22
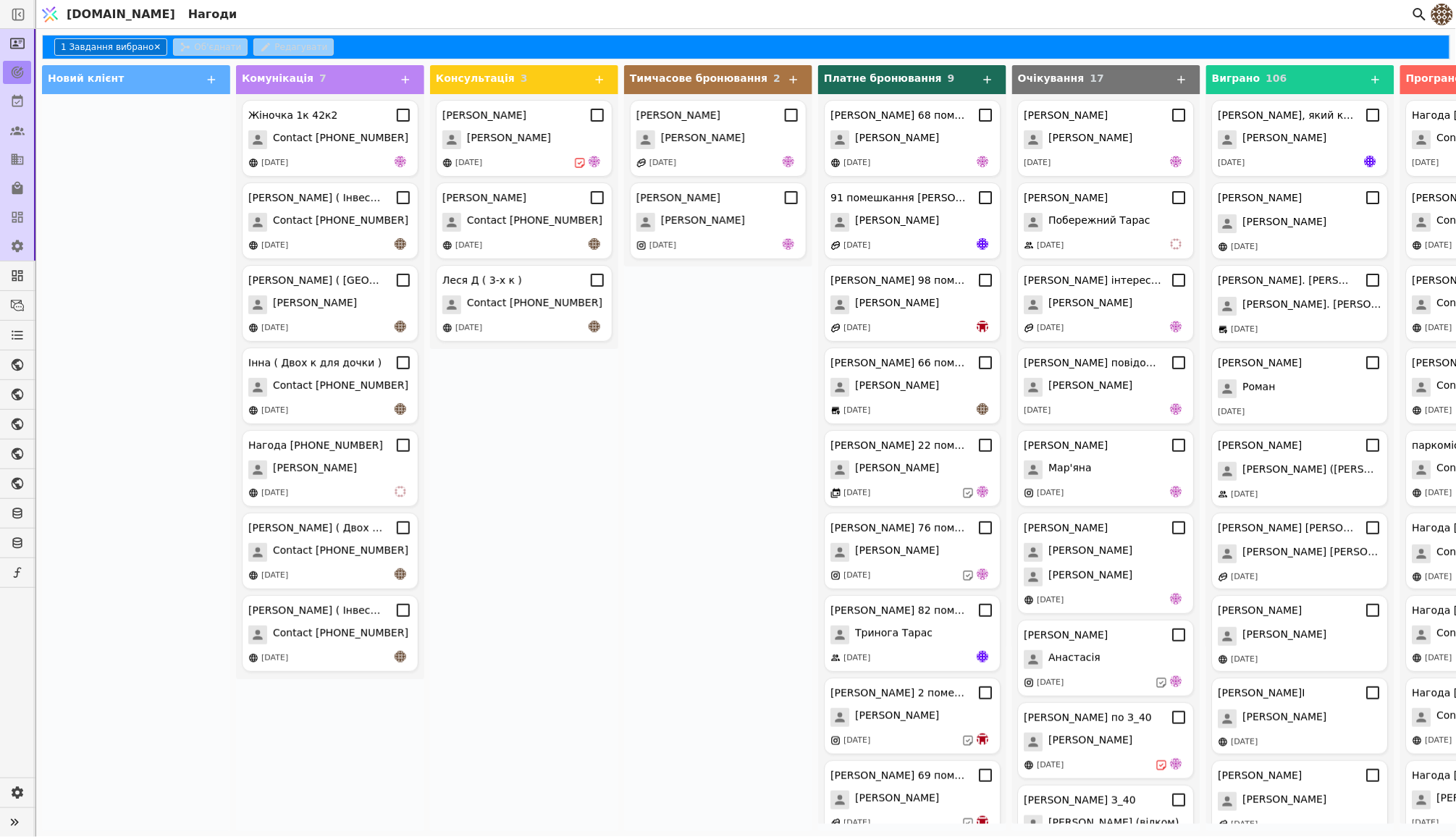
click at [148, 43] on button "1 Завдання вибрано ✕" at bounding box center [111, 46] width 113 height 17
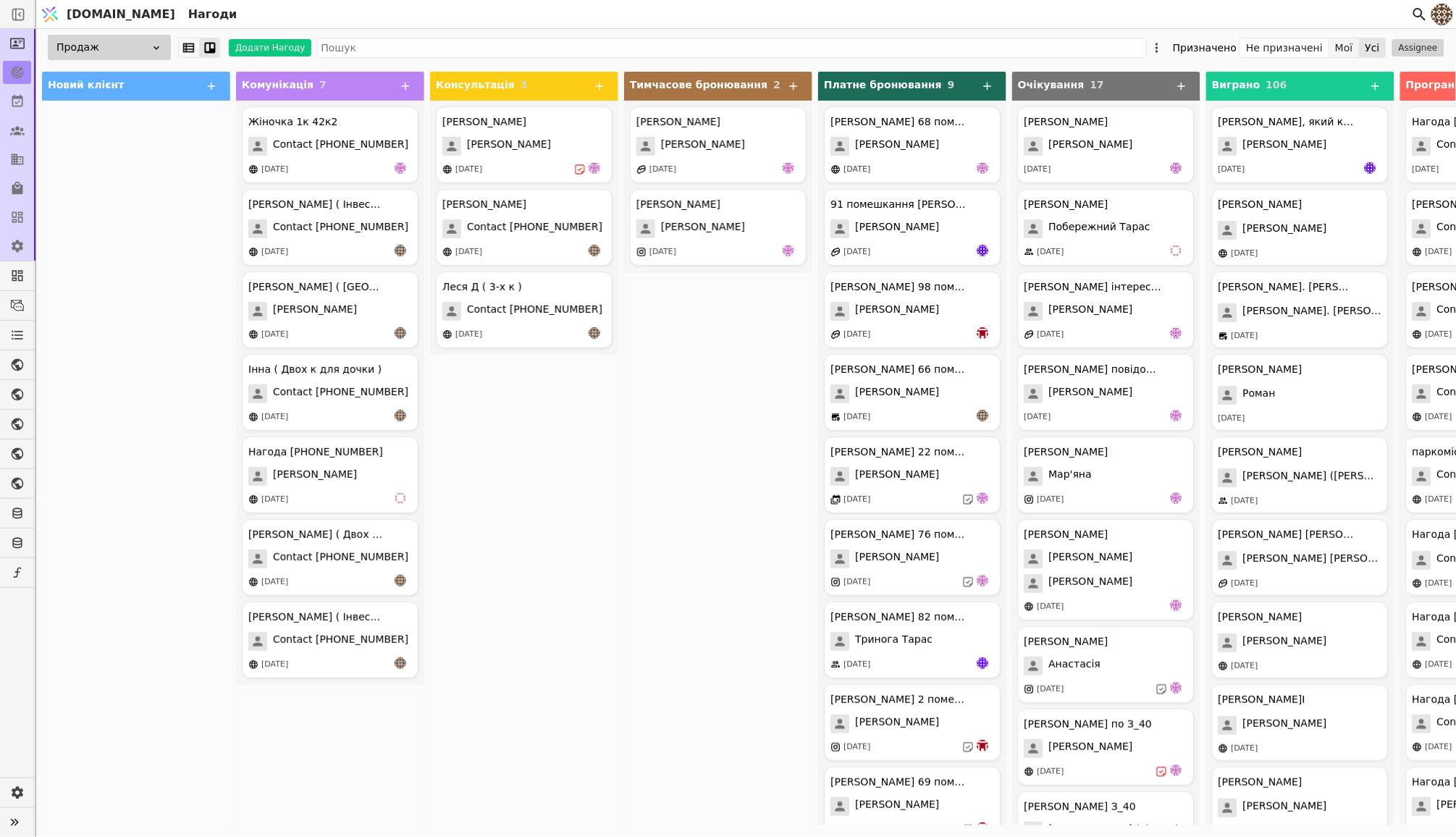
click at [1346, 46] on button "Мої" at bounding box center [1343, 47] width 30 height 20
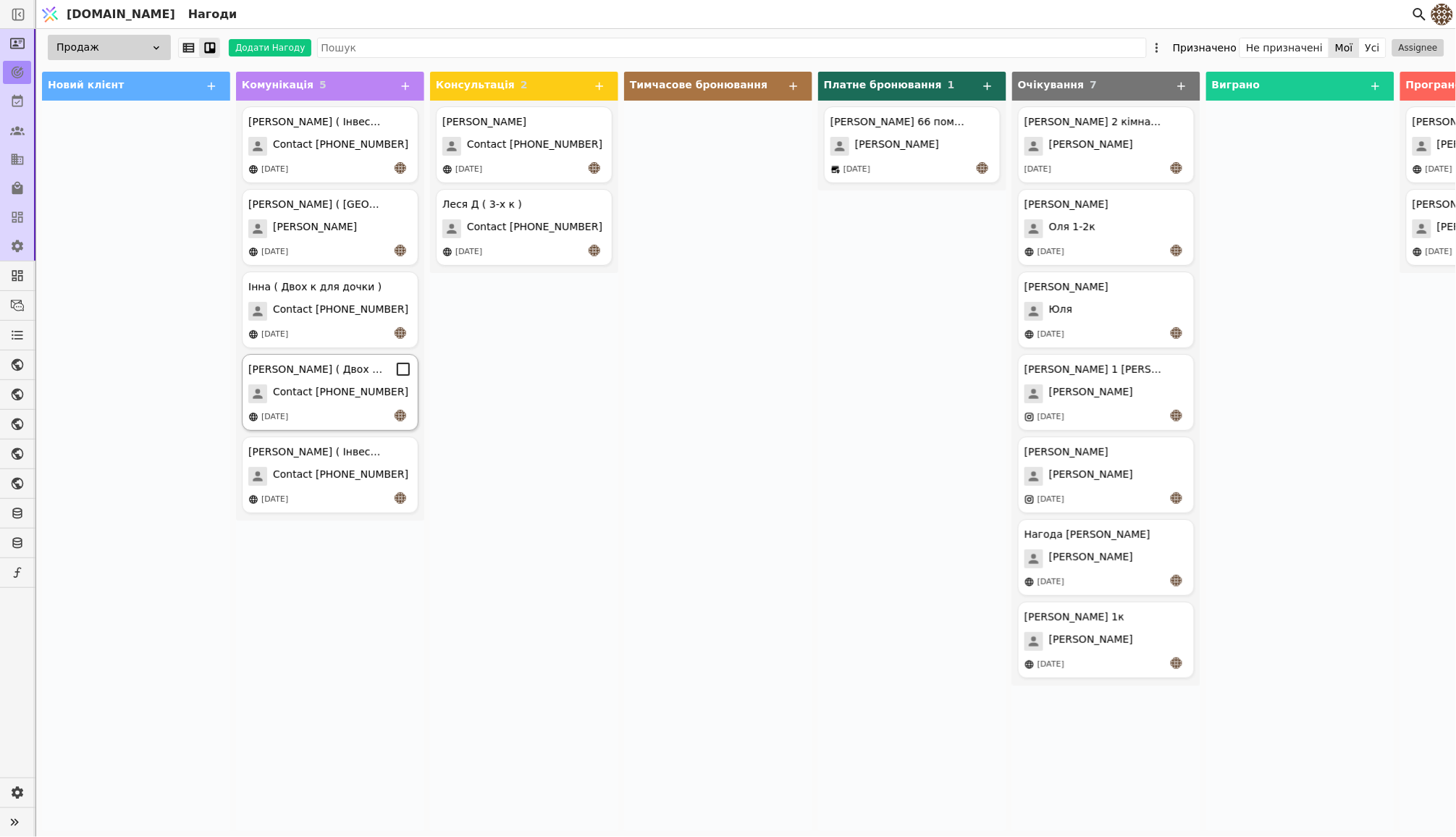
click at [325, 385] on span "Contact [PHONE_NUMBER]" at bounding box center [340, 394] width 136 height 19
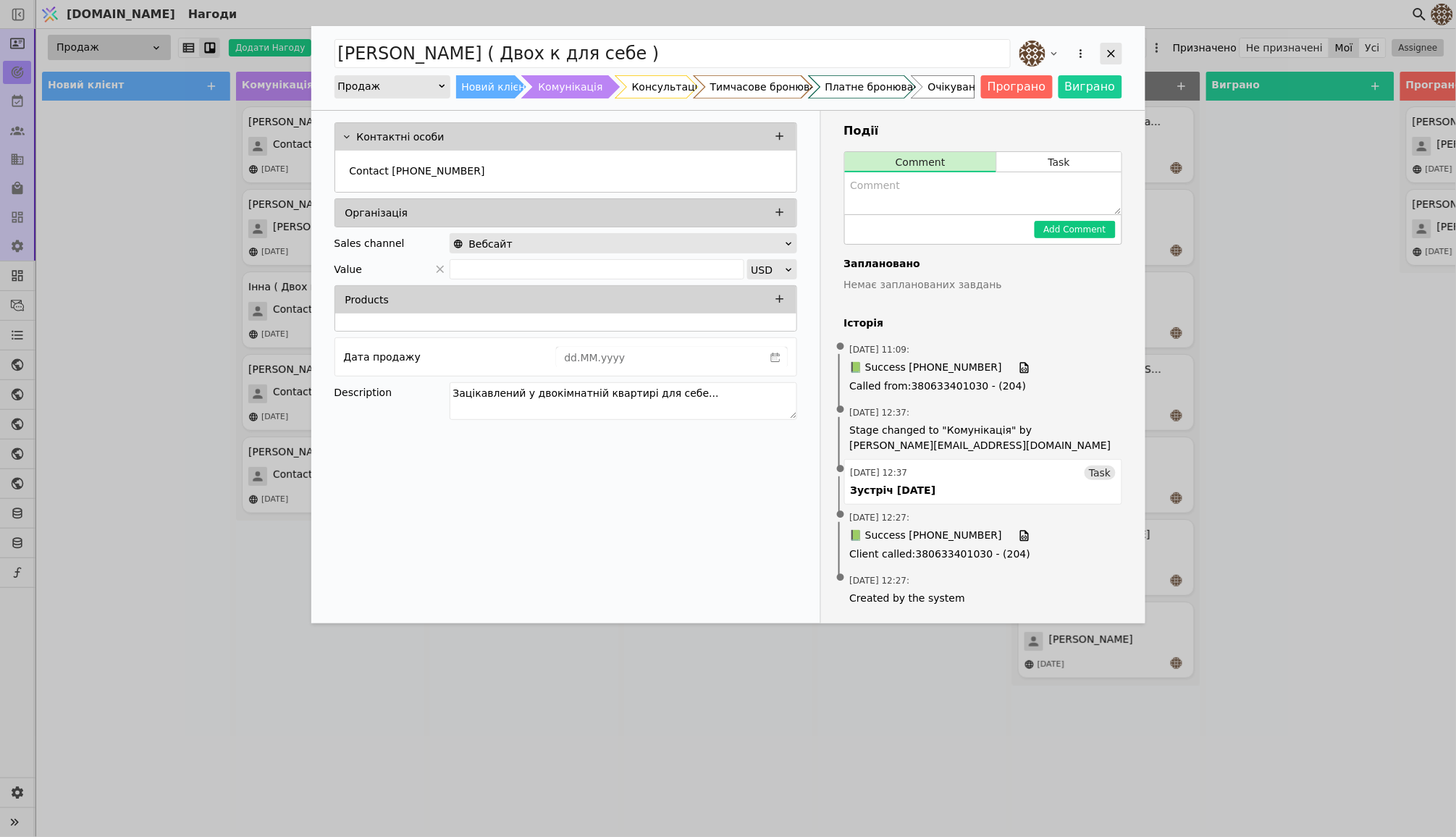
click at [1107, 52] on icon "Add Opportunity" at bounding box center [1111, 54] width 13 height 13
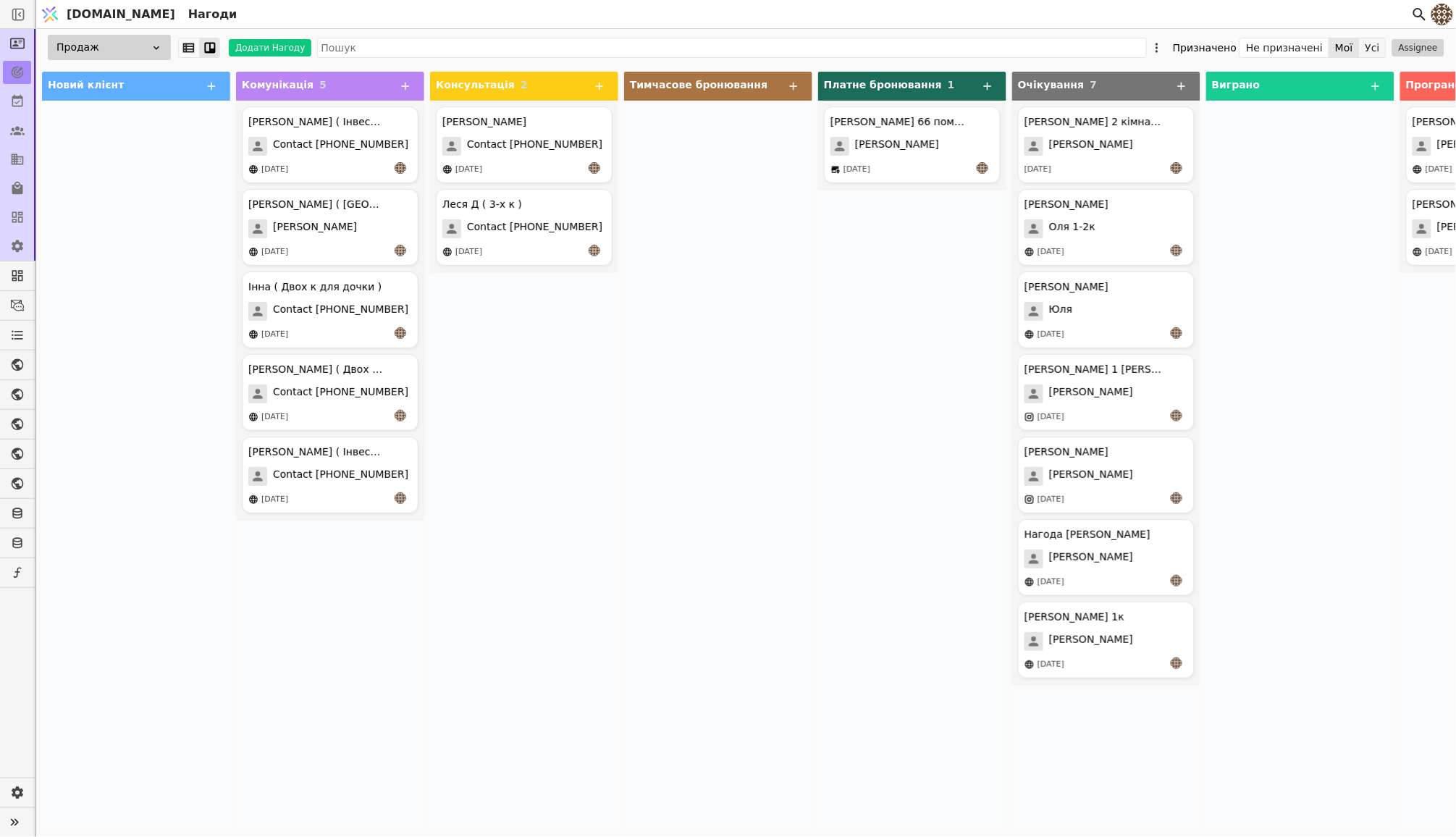
click at [1370, 42] on button "Усі" at bounding box center [1372, 47] width 26 height 20
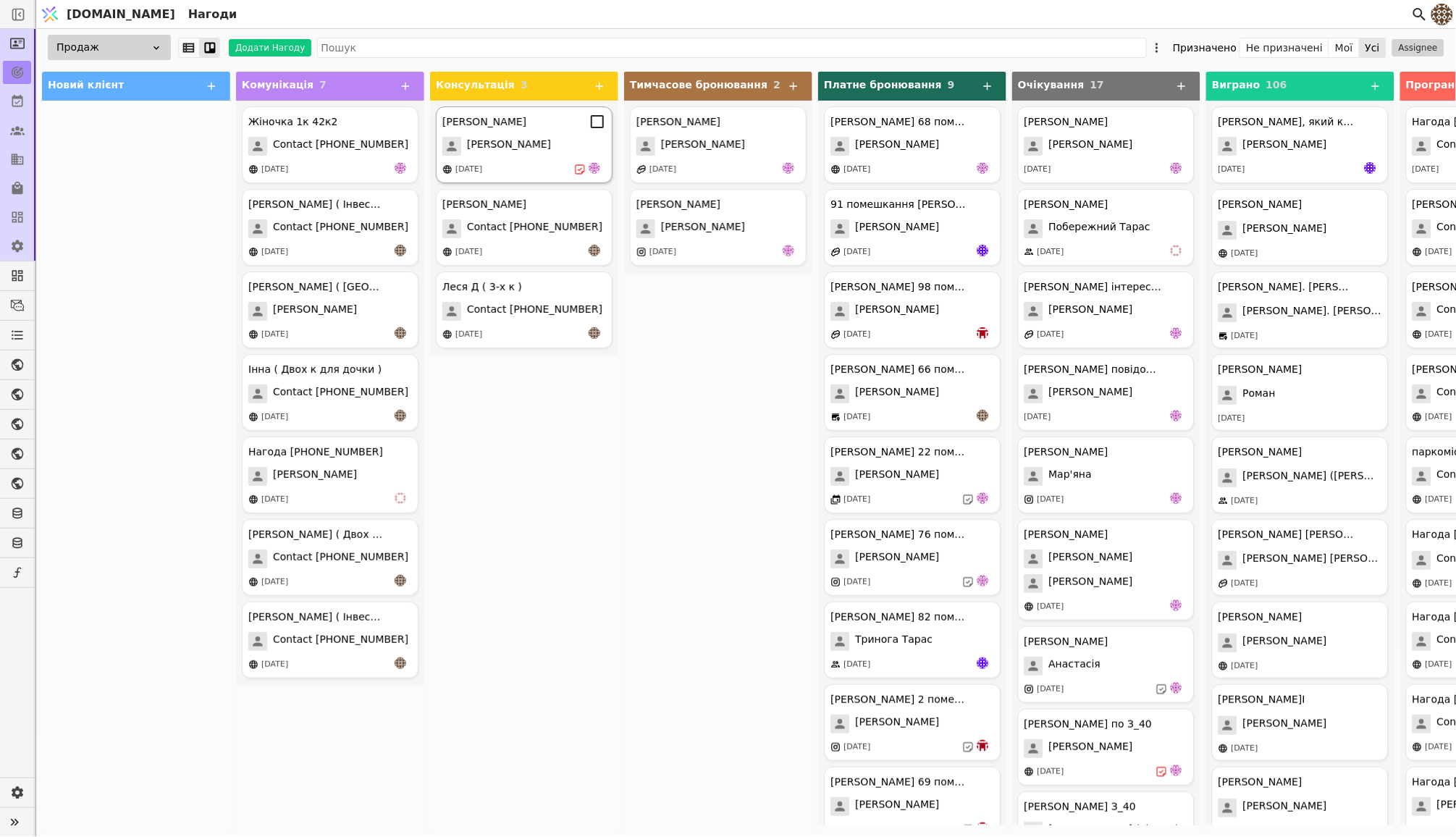
click at [567, 155] on div "[PERSON_NAME] [PERSON_NAME] [DATE]" at bounding box center [524, 145] width 176 height 76
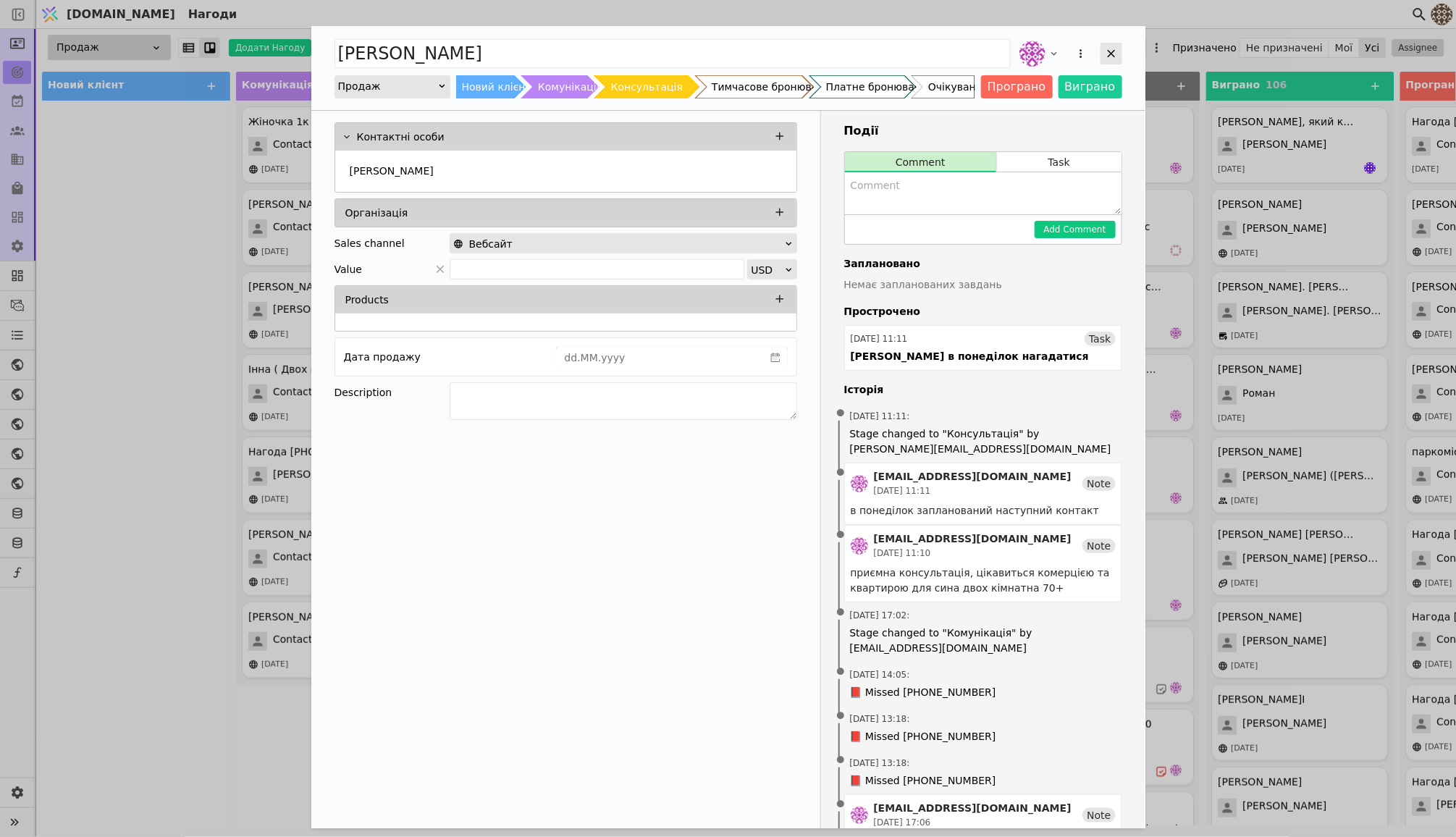
click at [1116, 49] on icon "Add Opportunity" at bounding box center [1111, 54] width 13 height 13
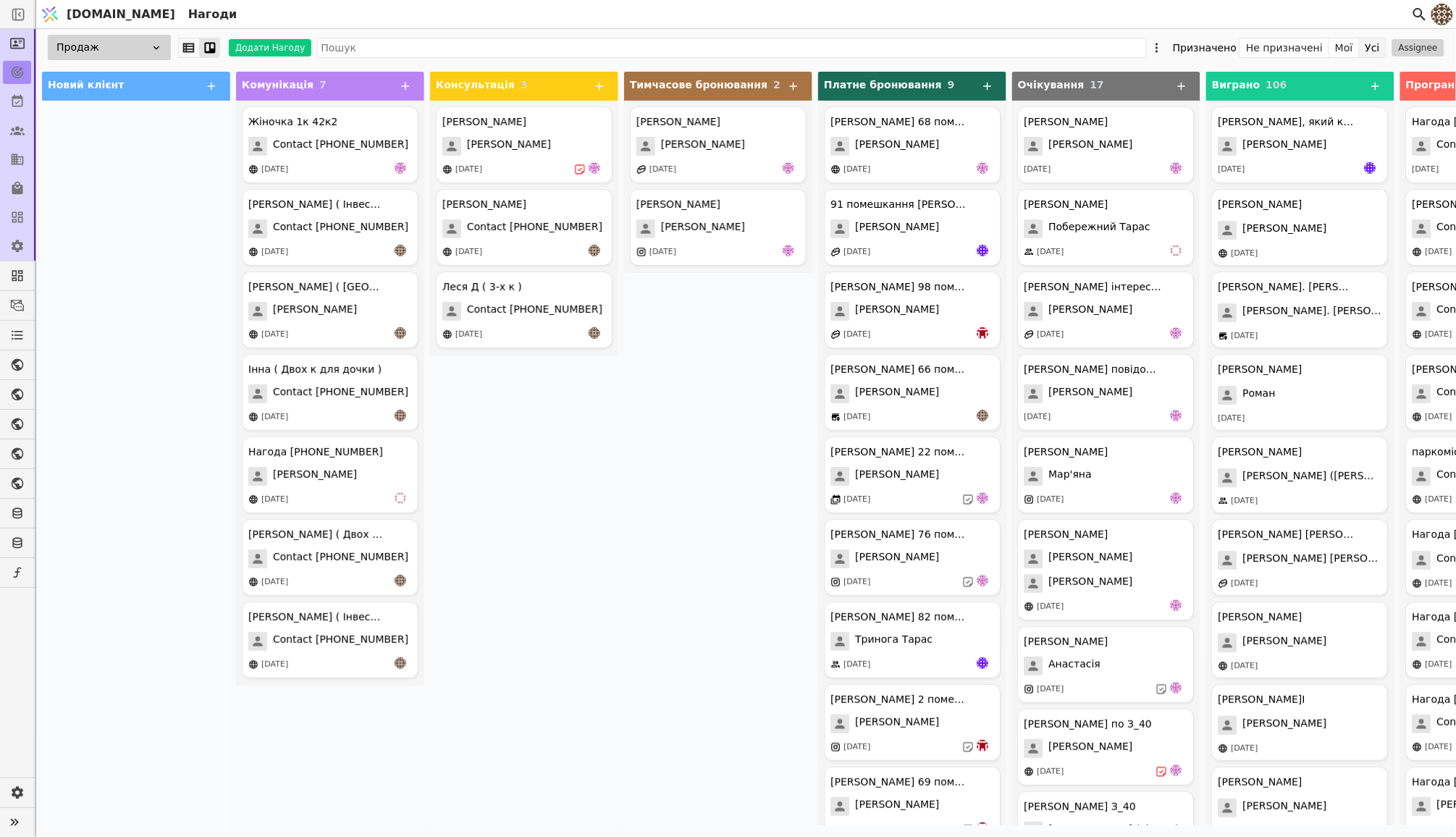
click at [1378, 50] on button "Усі" at bounding box center [1372, 47] width 26 height 20
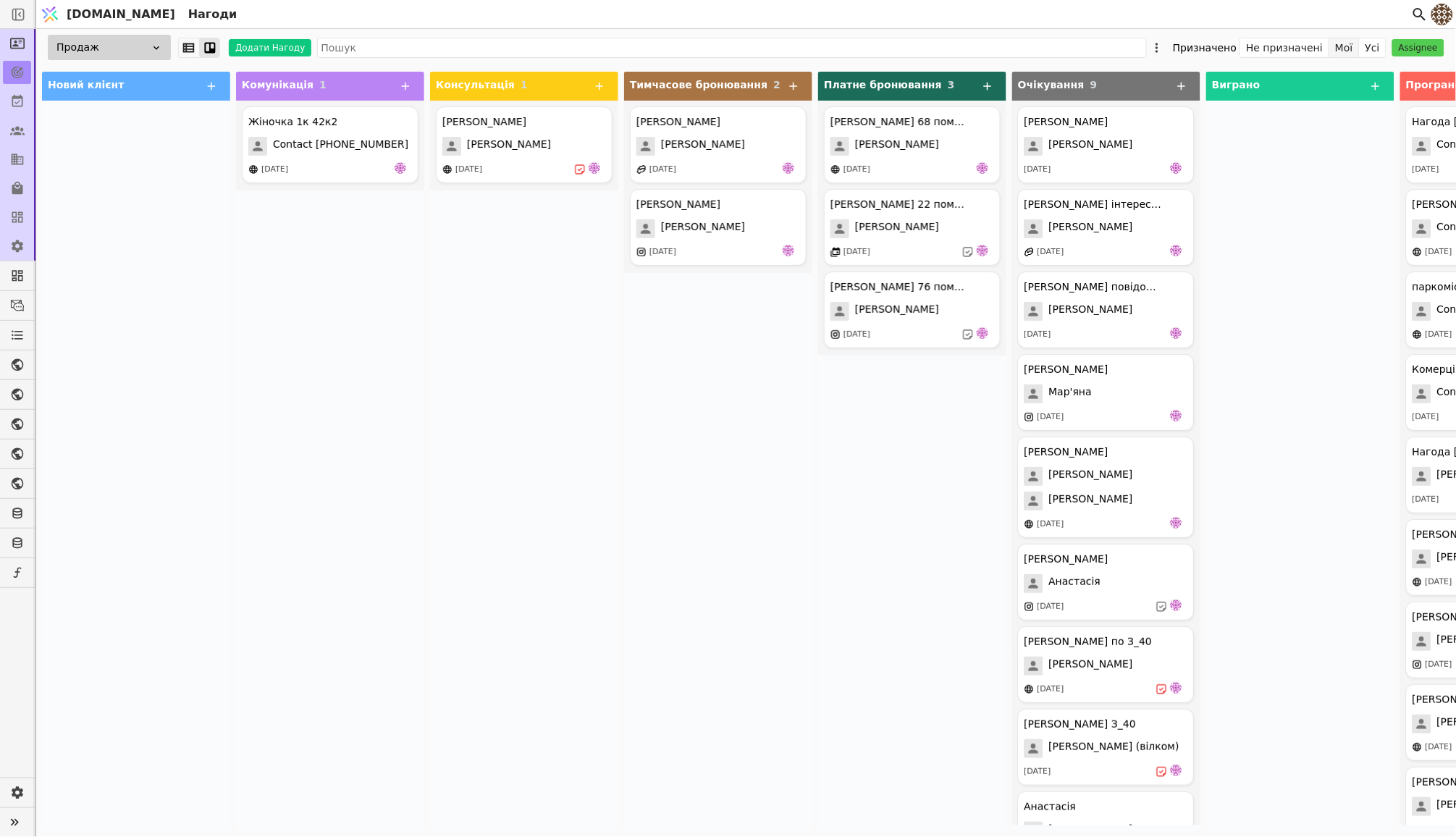
click at [1349, 47] on button "Мої" at bounding box center [1343, 47] width 30 height 20
